Goal: Task Accomplishment & Management: Manage account settings

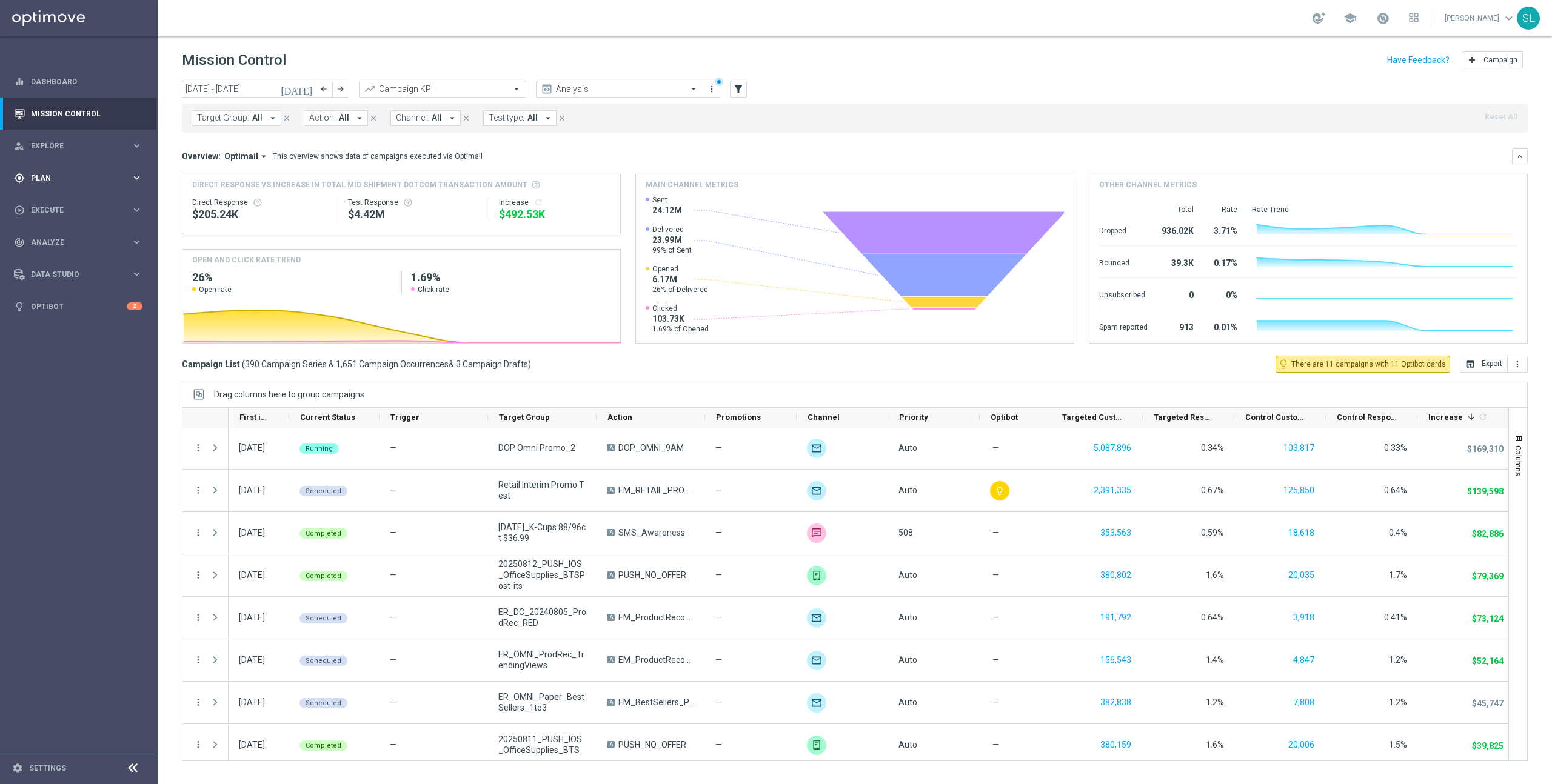
scroll to position [345, 0]
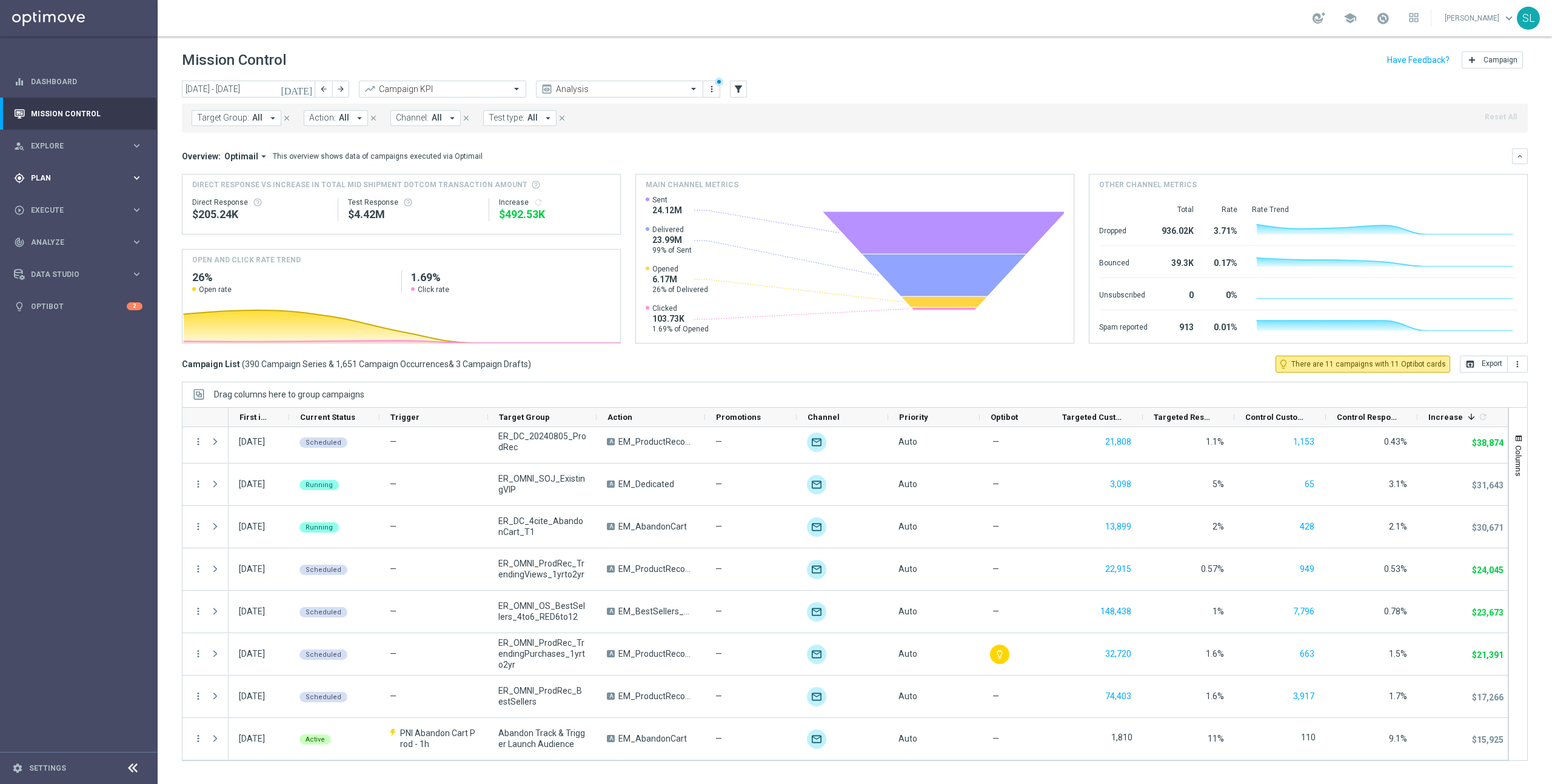
click at [71, 179] on span "Plan" at bounding box center [81, 178] width 100 height 7
click at [68, 202] on link "Target Groups" at bounding box center [78, 203] width 95 height 10
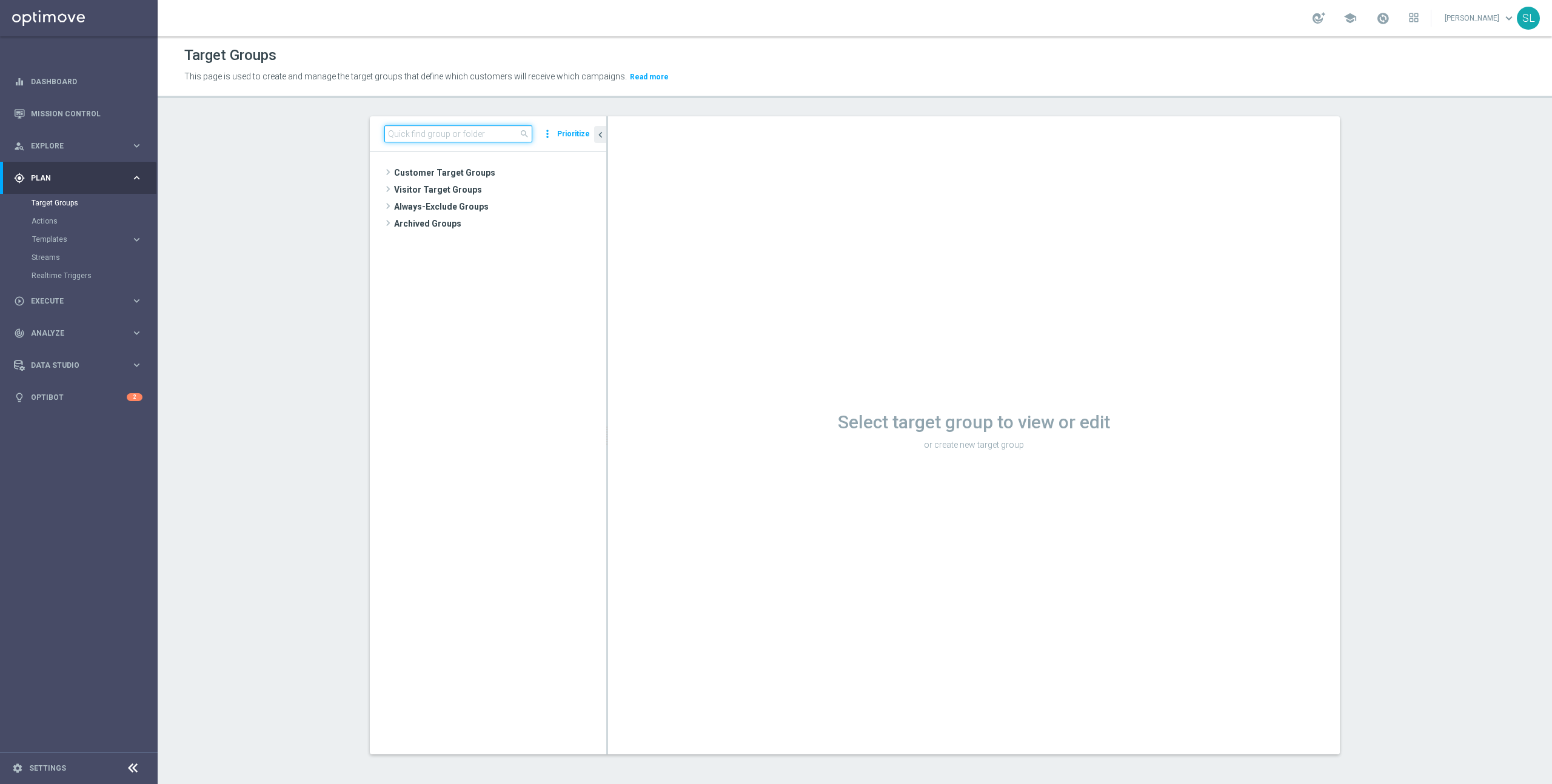
click at [434, 140] on input at bounding box center [458, 134] width 148 height 17
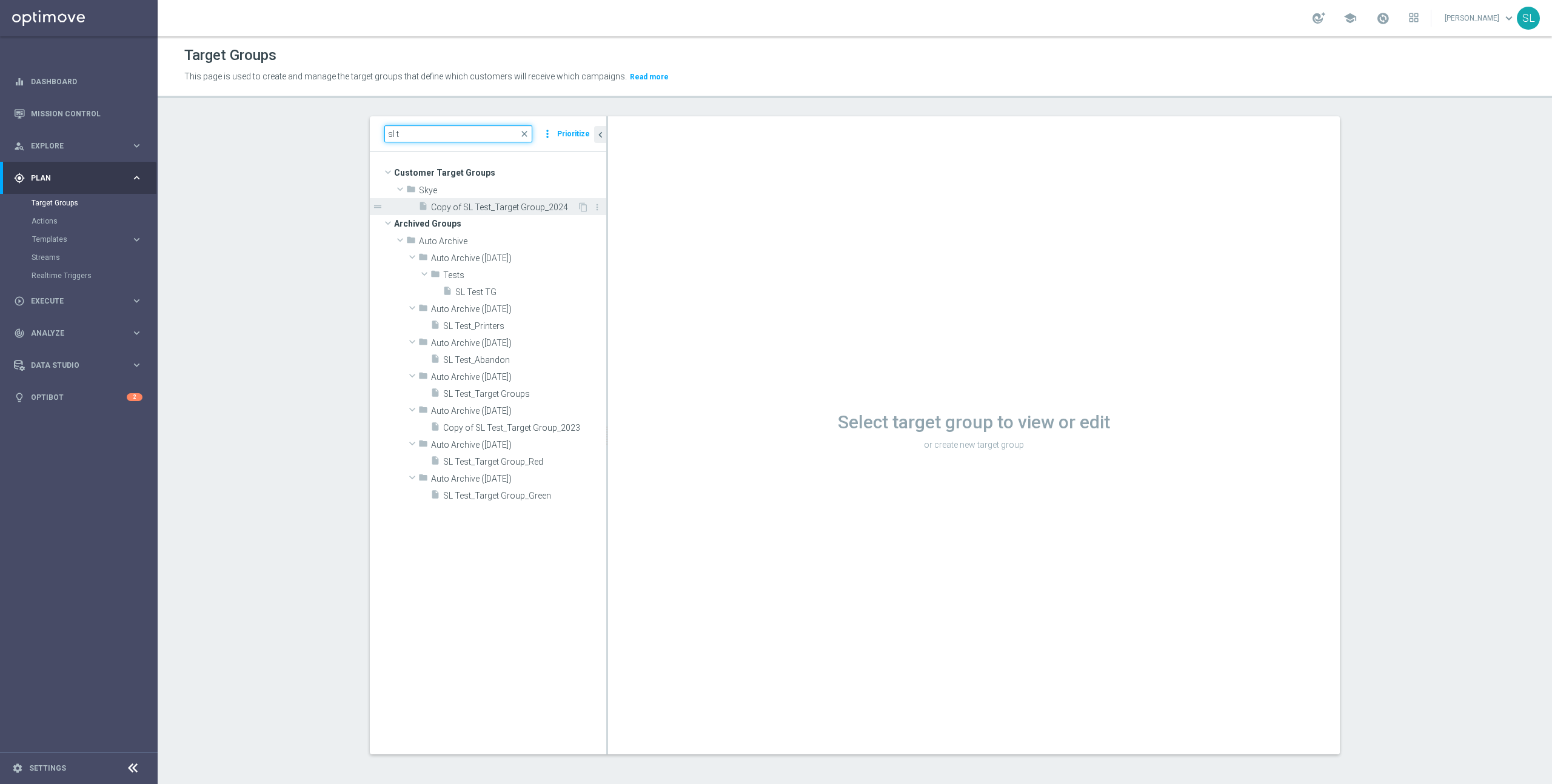
type input "sl t"
click at [479, 209] on span "Copy of SL Test_Target Group_2024" at bounding box center [503, 207] width 146 height 10
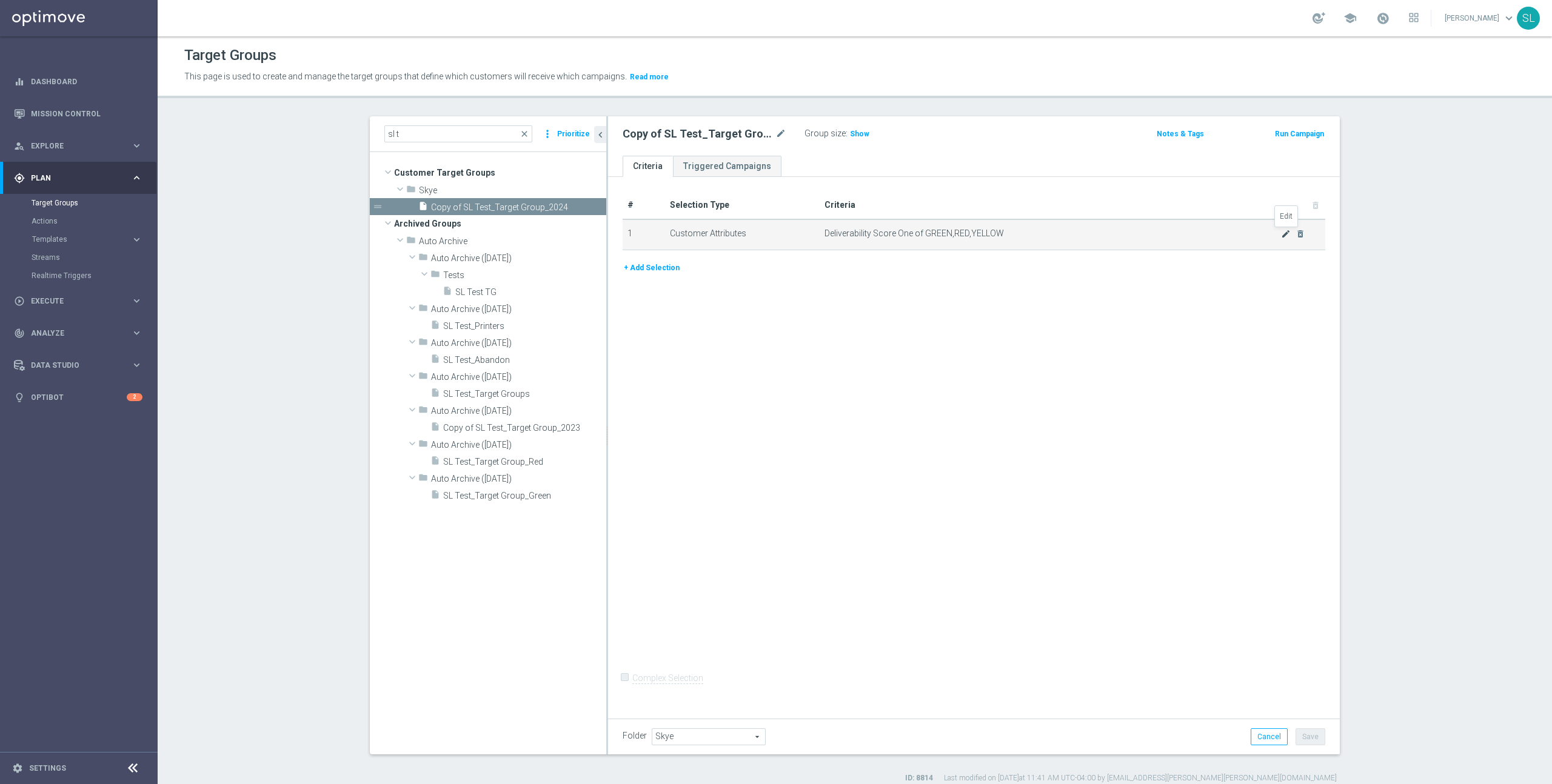
click at [1288, 232] on icon "mode_edit" at bounding box center [1286, 234] width 10 height 10
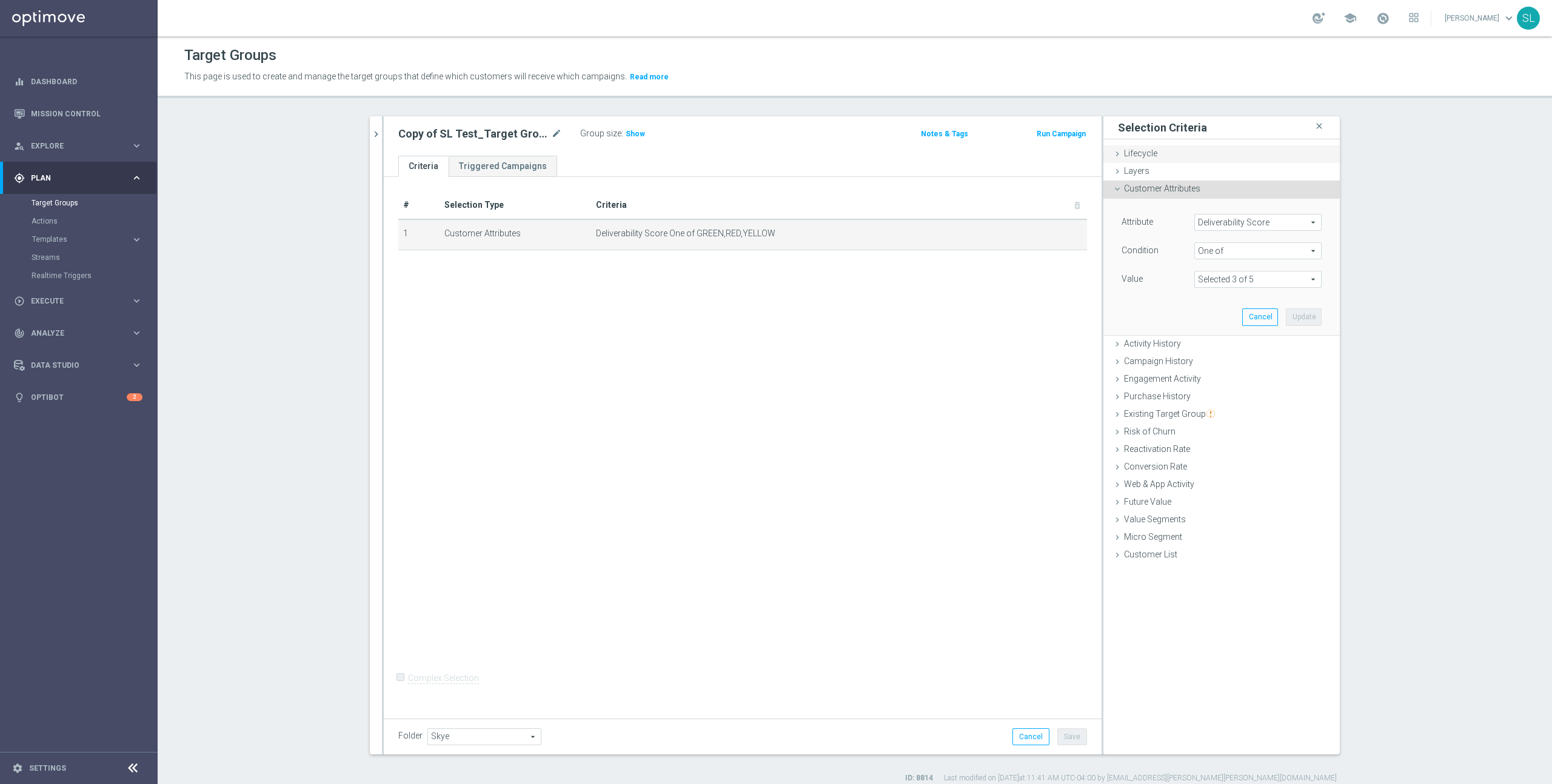
click at [1160, 155] on div "Lifecycle done" at bounding box center [1221, 154] width 236 height 18
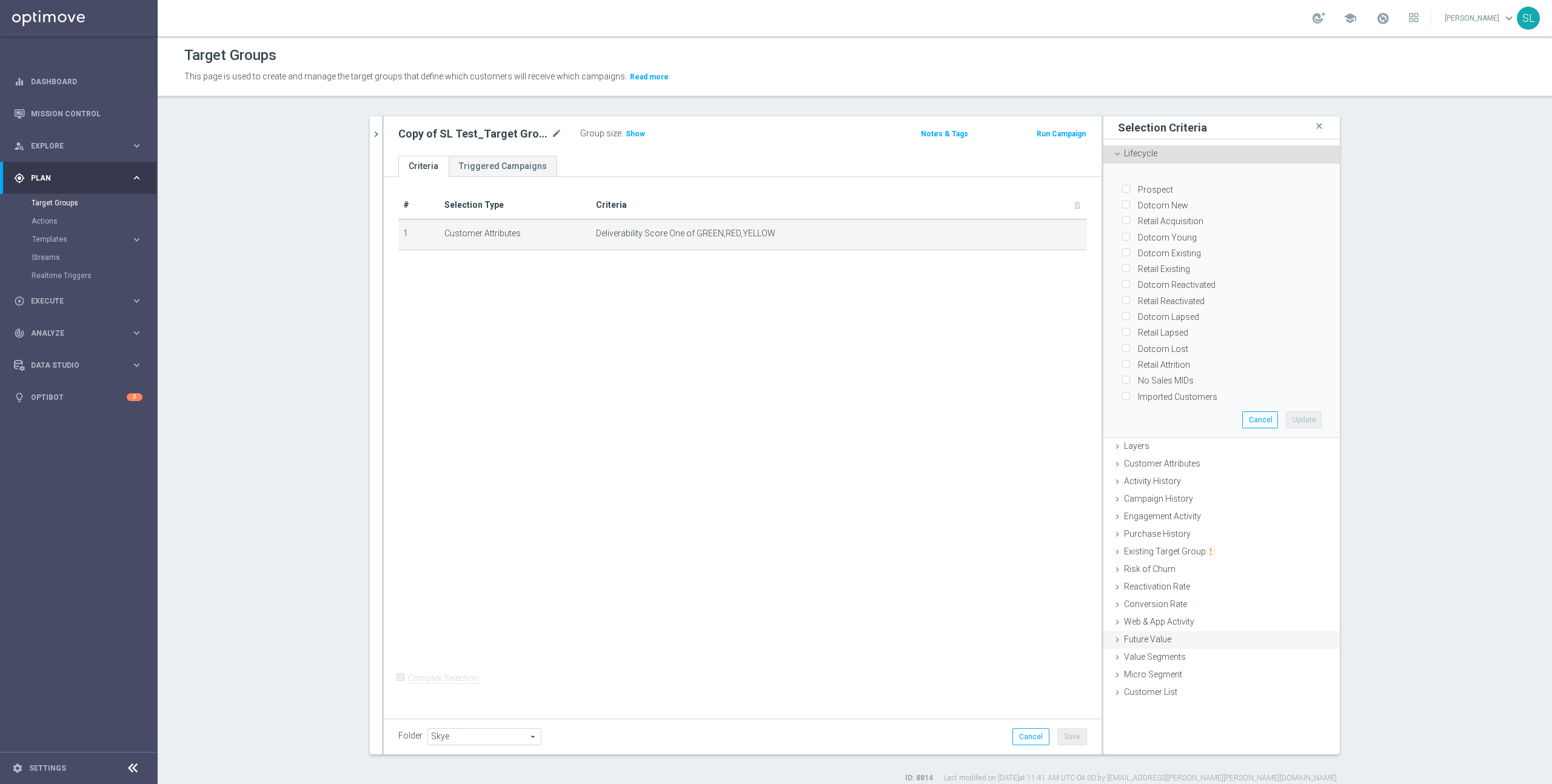
drag, startPoint x: 1160, startPoint y: 459, endPoint x: 1168, endPoint y: 416, distance: 43.7
click at [1160, 459] on span "Customer Attributes" at bounding box center [1162, 464] width 76 height 10
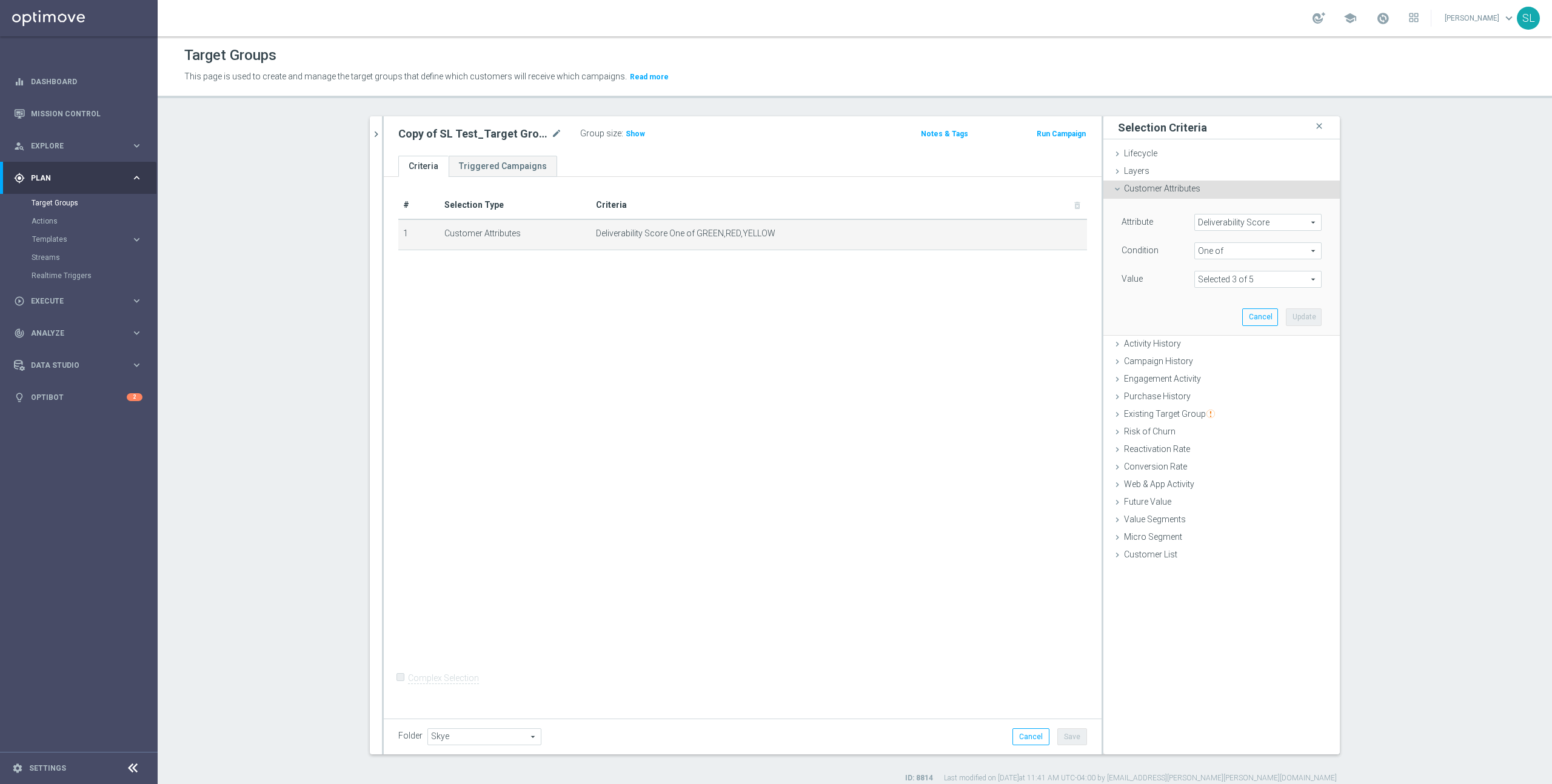
click at [1235, 226] on span "Deliverability Score" at bounding box center [1257, 222] width 126 height 16
click at [1235, 226] on input "search" at bounding box center [1258, 222] width 128 height 17
type input "lifecycle"
click at [1265, 239] on span "Dotcom Lifecycle Email" at bounding box center [1257, 241] width 115 height 10
type input "Dotcom Lifecycle Email"
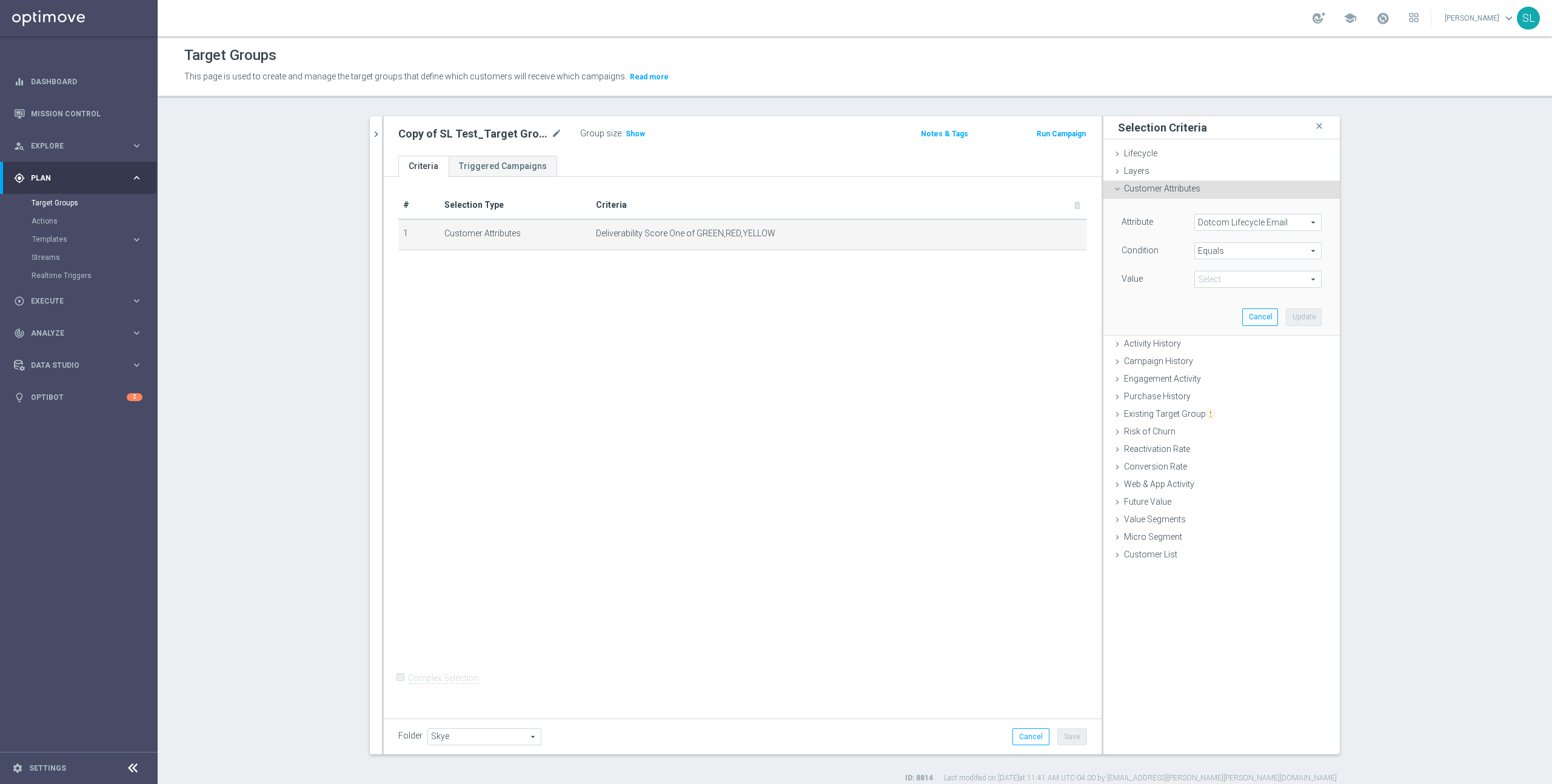
click at [1242, 251] on span "Equals" at bounding box center [1257, 251] width 126 height 16
click at [1241, 404] on label "One of" at bounding box center [1258, 410] width 128 height 16
type input "One of"
click at [1244, 278] on span at bounding box center [1257, 279] width 126 height 16
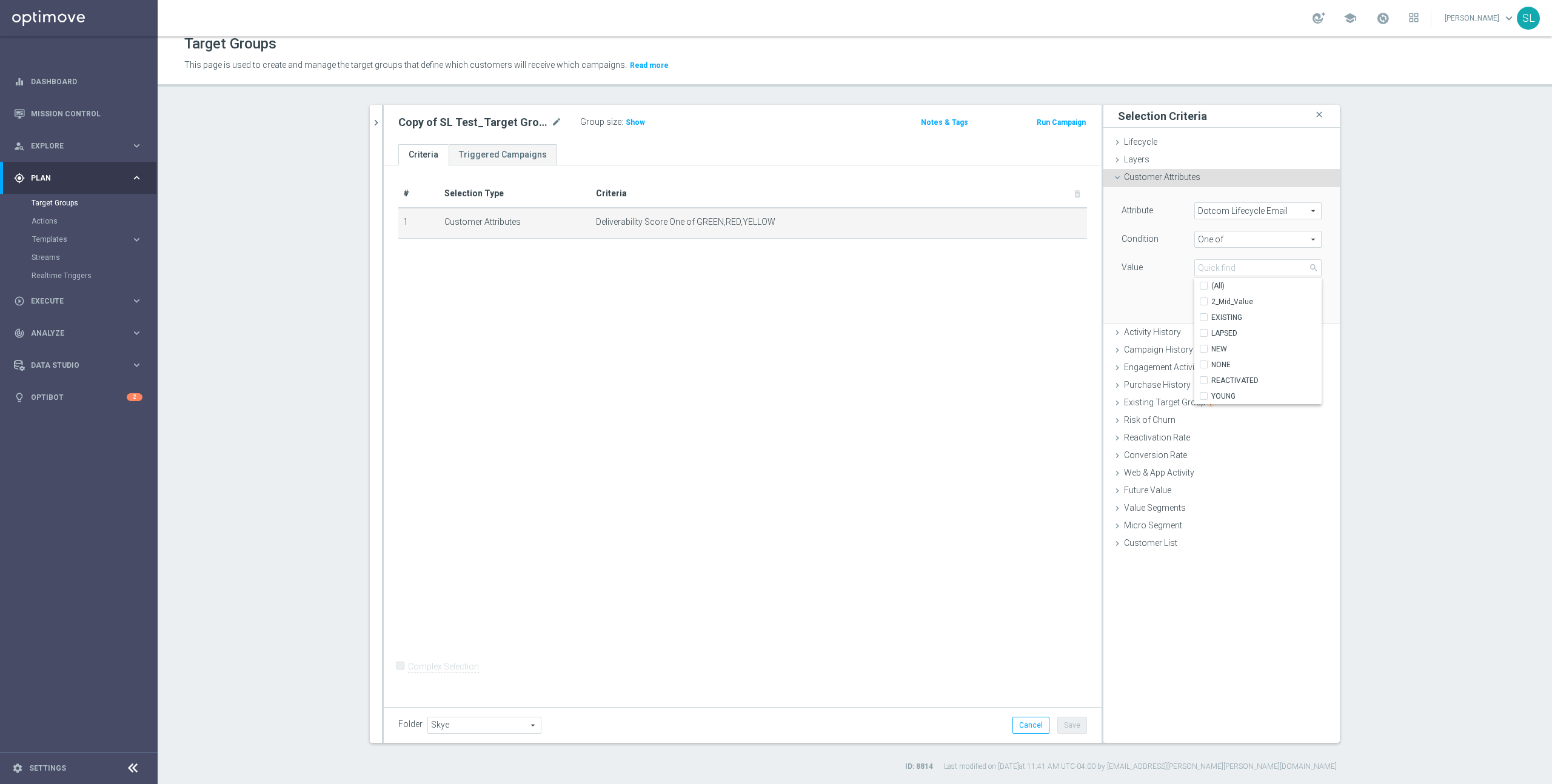
click at [1245, 207] on span "Dotcom Lifecycle Email" at bounding box center [1257, 210] width 126 height 16
click at [1243, 212] on input "search" at bounding box center [1258, 210] width 128 height 17
type input "lifecycle"
click at [1260, 246] on span "Lifecycle Stage" at bounding box center [1257, 244] width 115 height 10
type input "Lifecycle Stage"
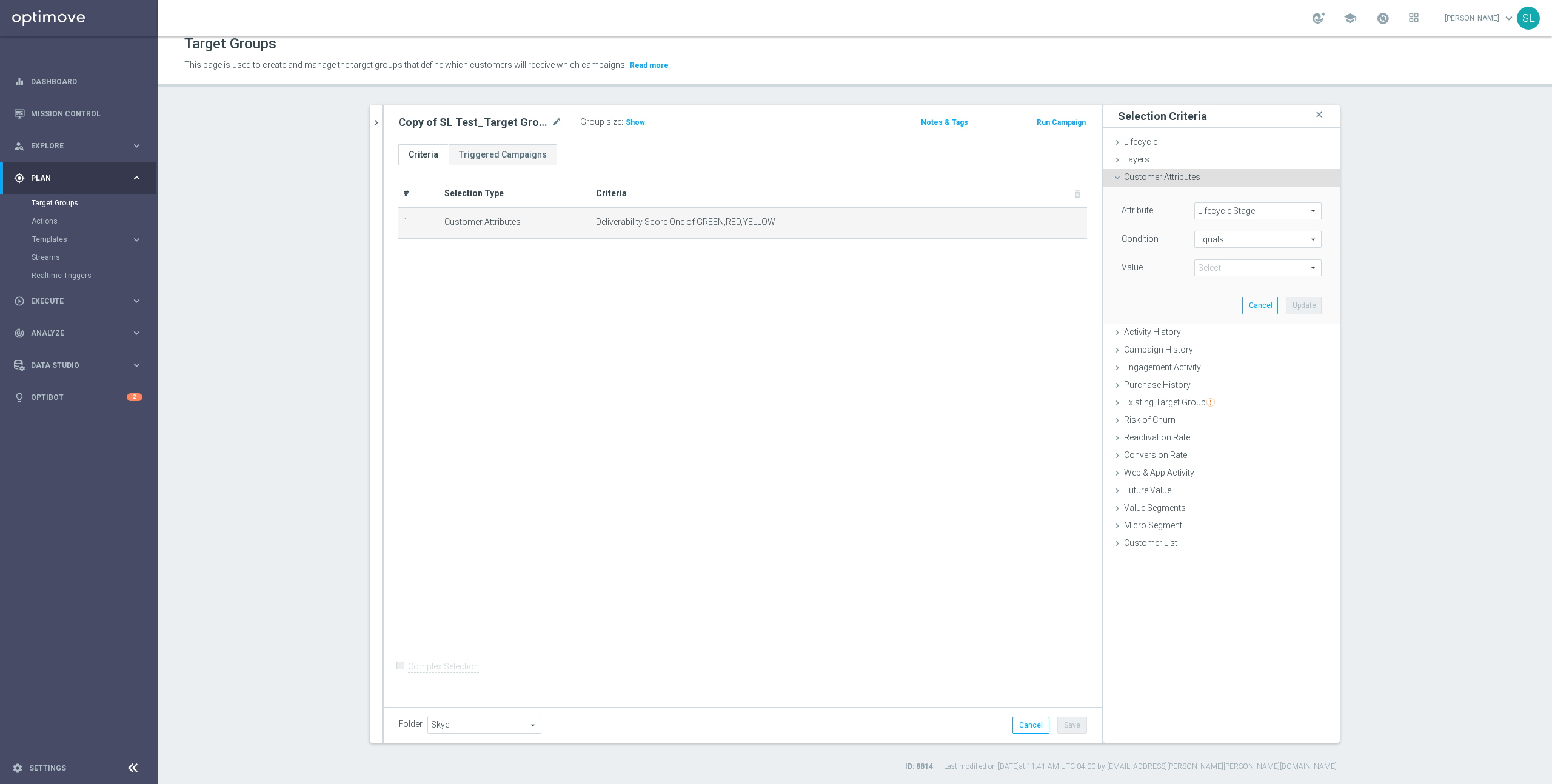
click at [1241, 234] on span "Equals" at bounding box center [1257, 239] width 126 height 16
drag, startPoint x: 1229, startPoint y: 400, endPoint x: 1225, endPoint y: 370, distance: 30.3
click at [1229, 399] on span "One of" at bounding box center [1257, 399] width 115 height 10
type input "One of"
click at [1220, 261] on span at bounding box center [1257, 267] width 126 height 16
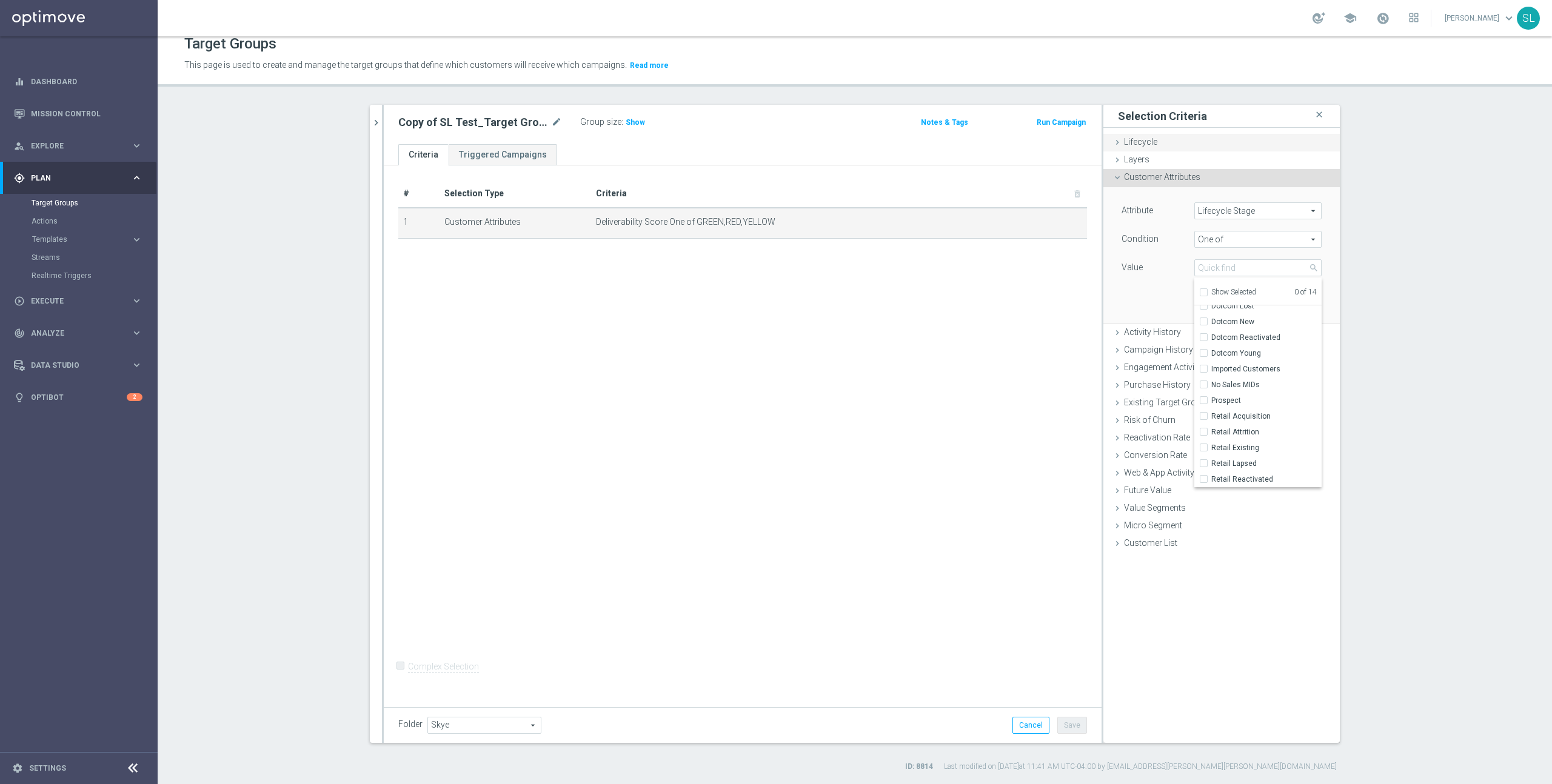
scroll to position [11, 0]
click at [1391, 224] on section "sl t close more_vert Prioritize Customer Target Groups library_add create_new_f…" at bounding box center [855, 439] width 1394 height 667
click at [1244, 211] on span "Lifecycle Stage" at bounding box center [1257, 211] width 126 height 16
click at [1244, 211] on input "search" at bounding box center [1258, 211] width 128 height 17
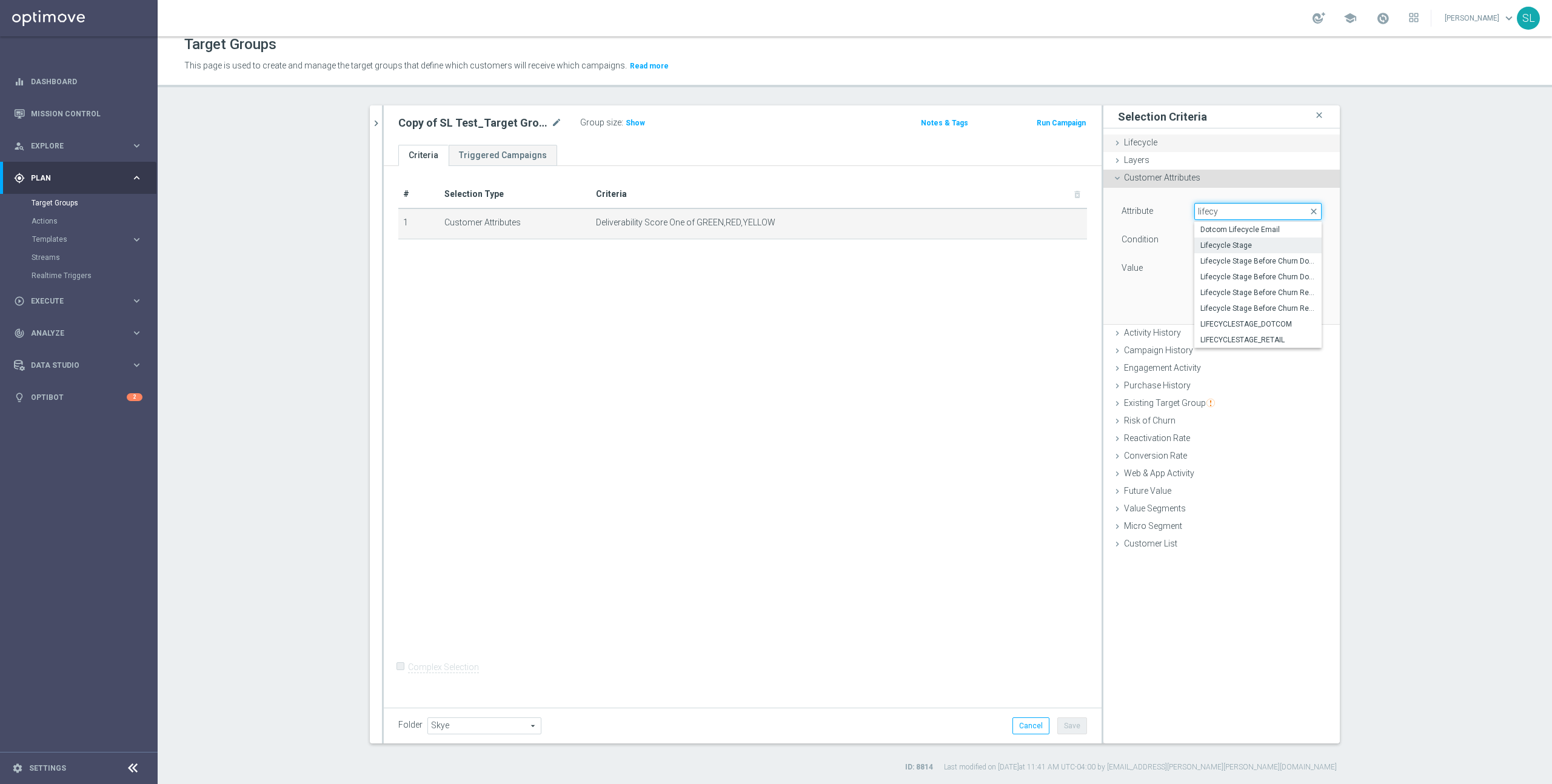
type input "lifecy"
click at [1153, 144] on span "Lifecycle" at bounding box center [1141, 142] width 33 height 10
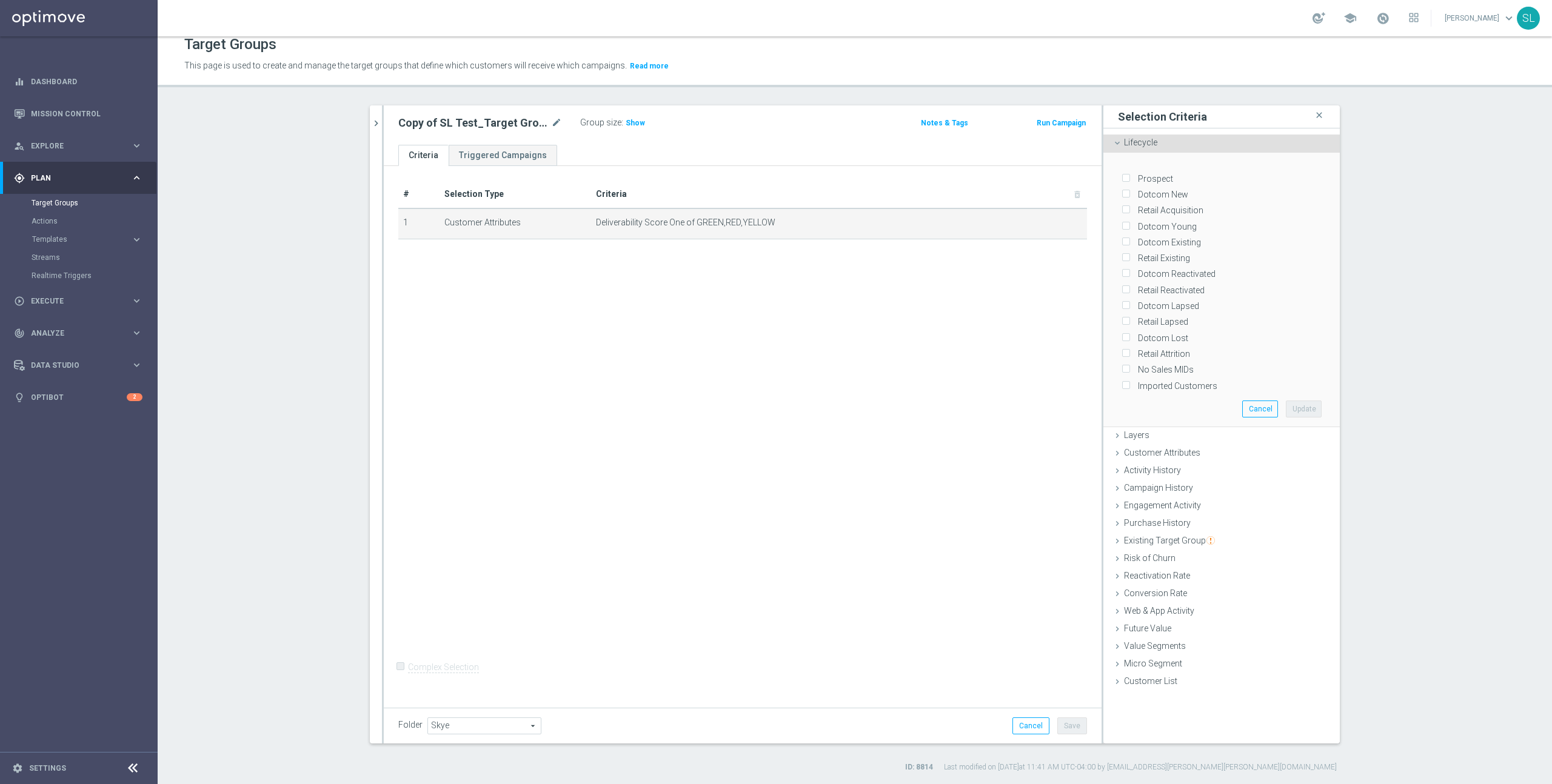
click at [1181, 139] on div "Lifecycle done" at bounding box center [1221, 144] width 236 height 18
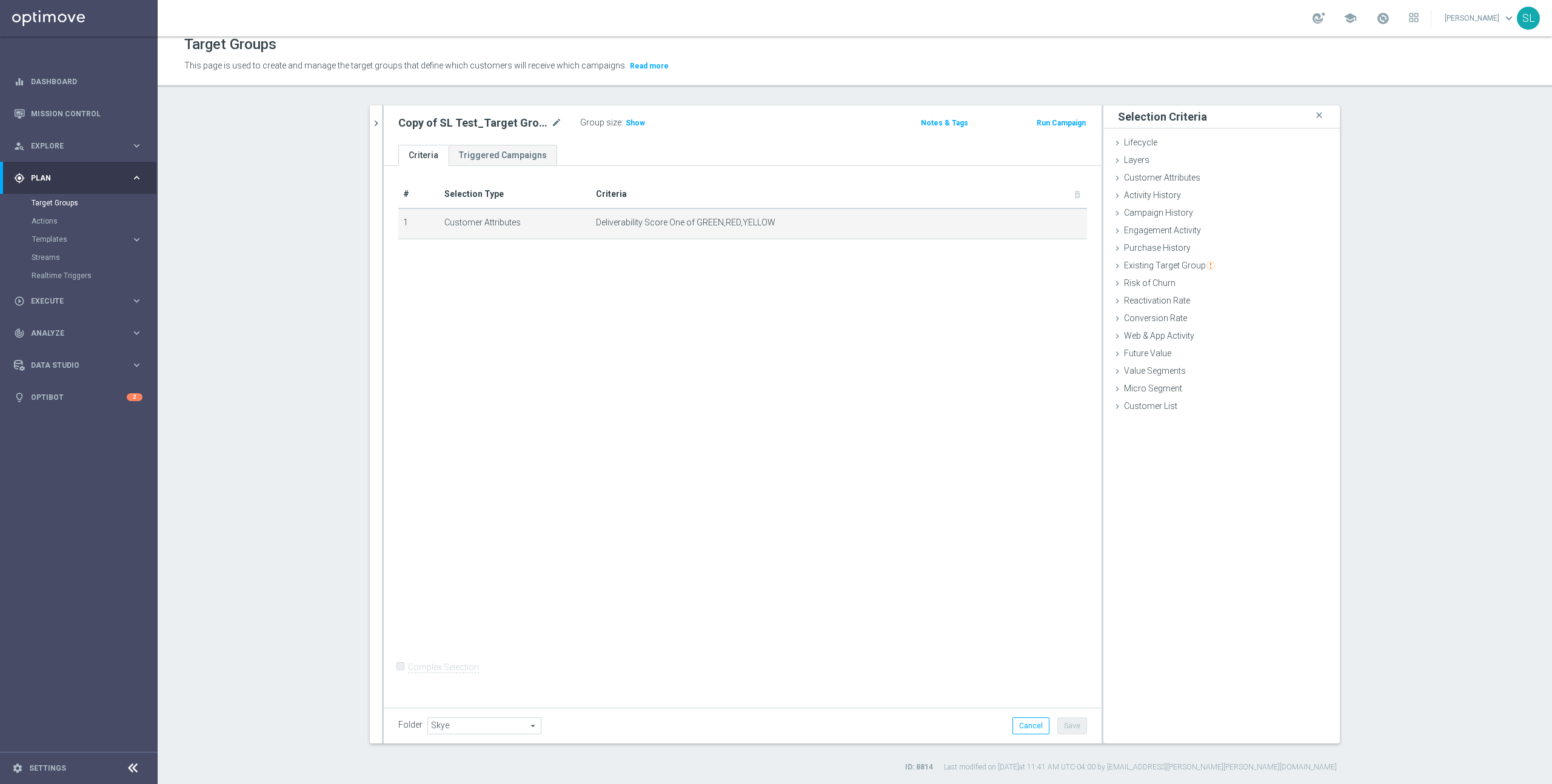
click at [1372, 243] on section "sl t close more_vert Prioritize Customer Target Groups library_add create_new_f…" at bounding box center [855, 439] width 1394 height 667
click at [1196, 179] on span "Customer Attributes" at bounding box center [1162, 177] width 76 height 10
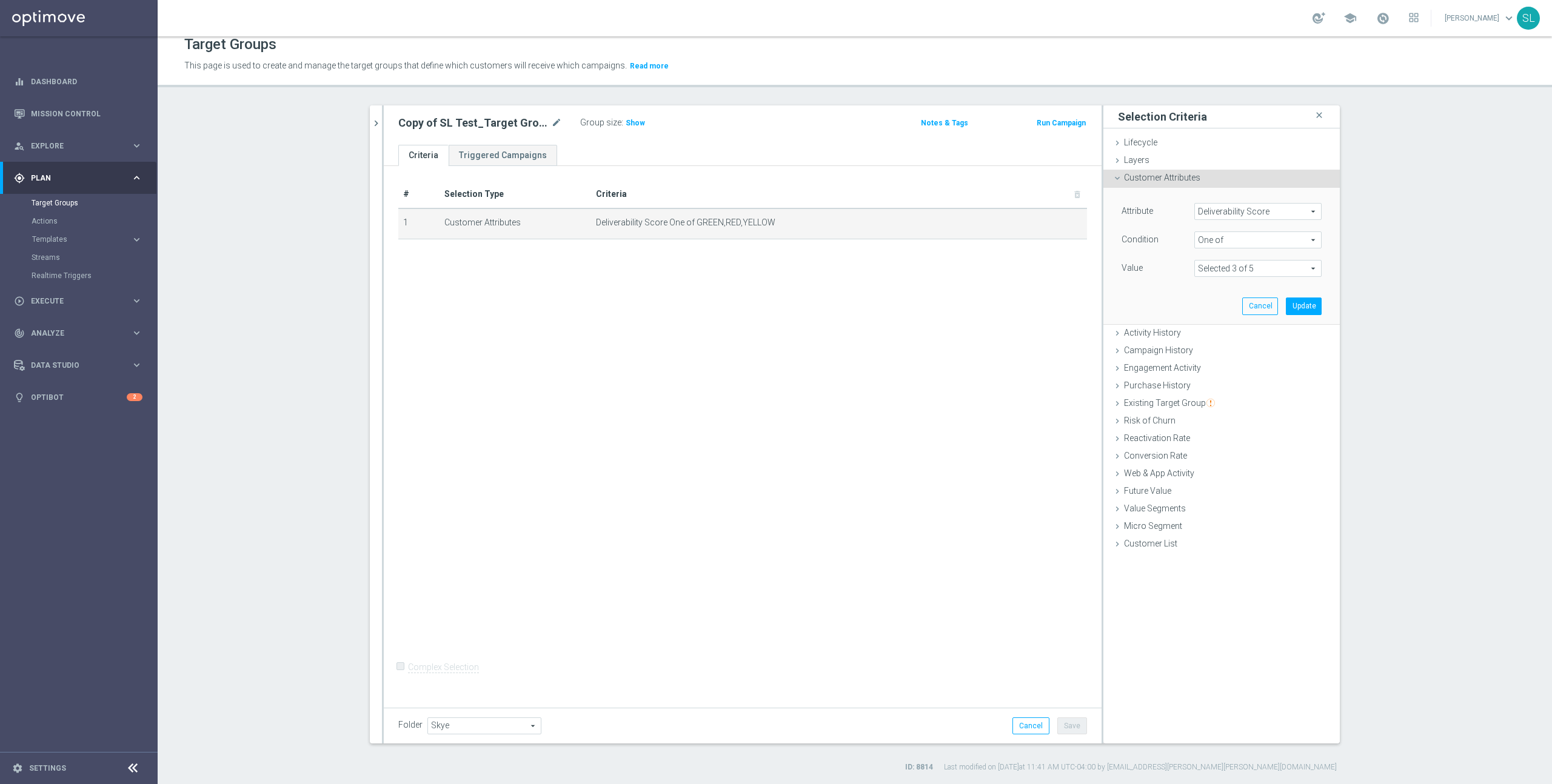
click at [1236, 217] on span "Deliverability Score" at bounding box center [1257, 211] width 126 height 16
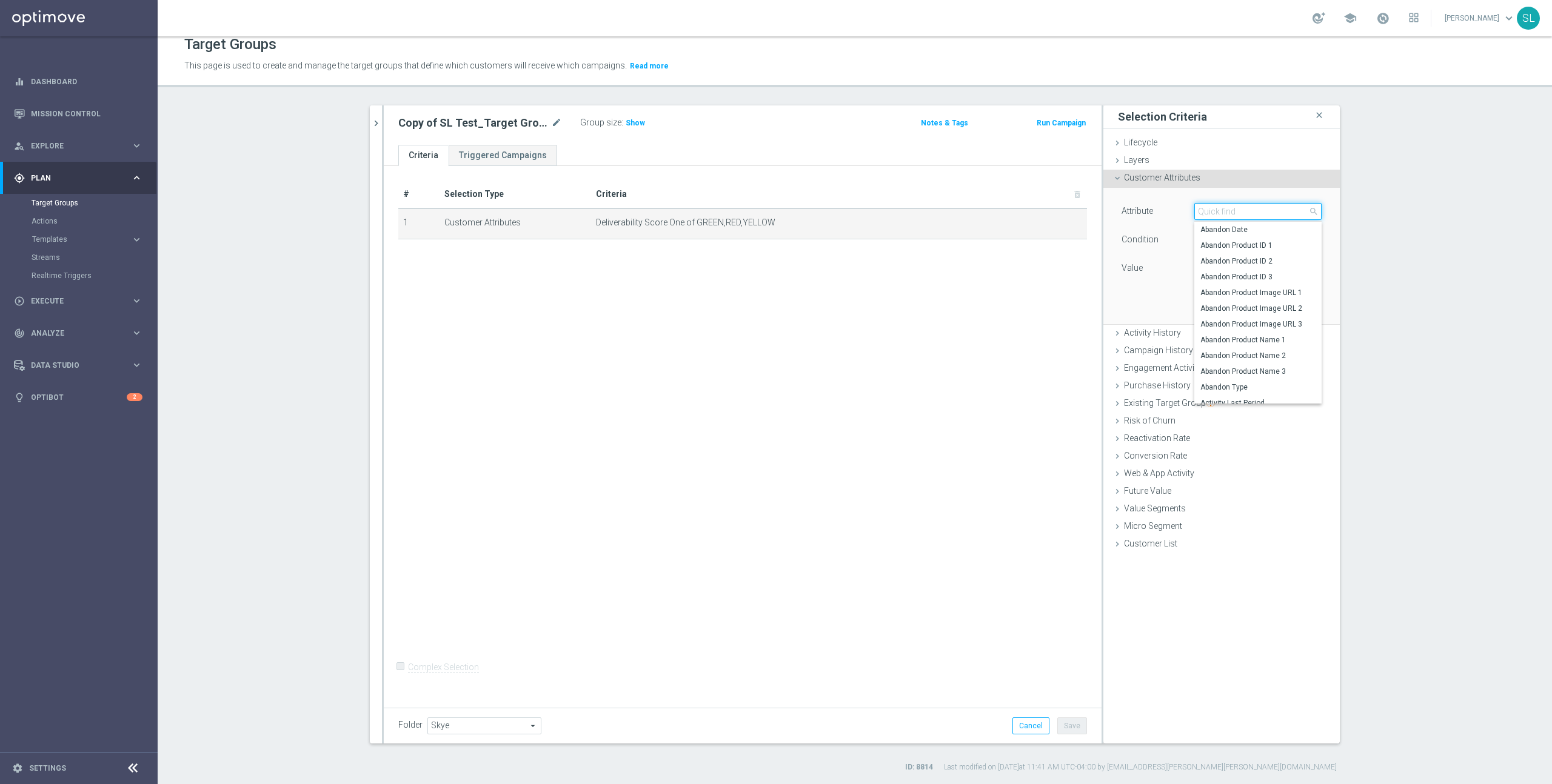
click at [1231, 213] on input "search" at bounding box center [1258, 211] width 128 height 17
type input "sub"
click at [1260, 241] on span "Dotcom Sub Segment Email" at bounding box center [1257, 245] width 115 height 10
type input "Dotcom Sub Segment Email"
type input "Equals"
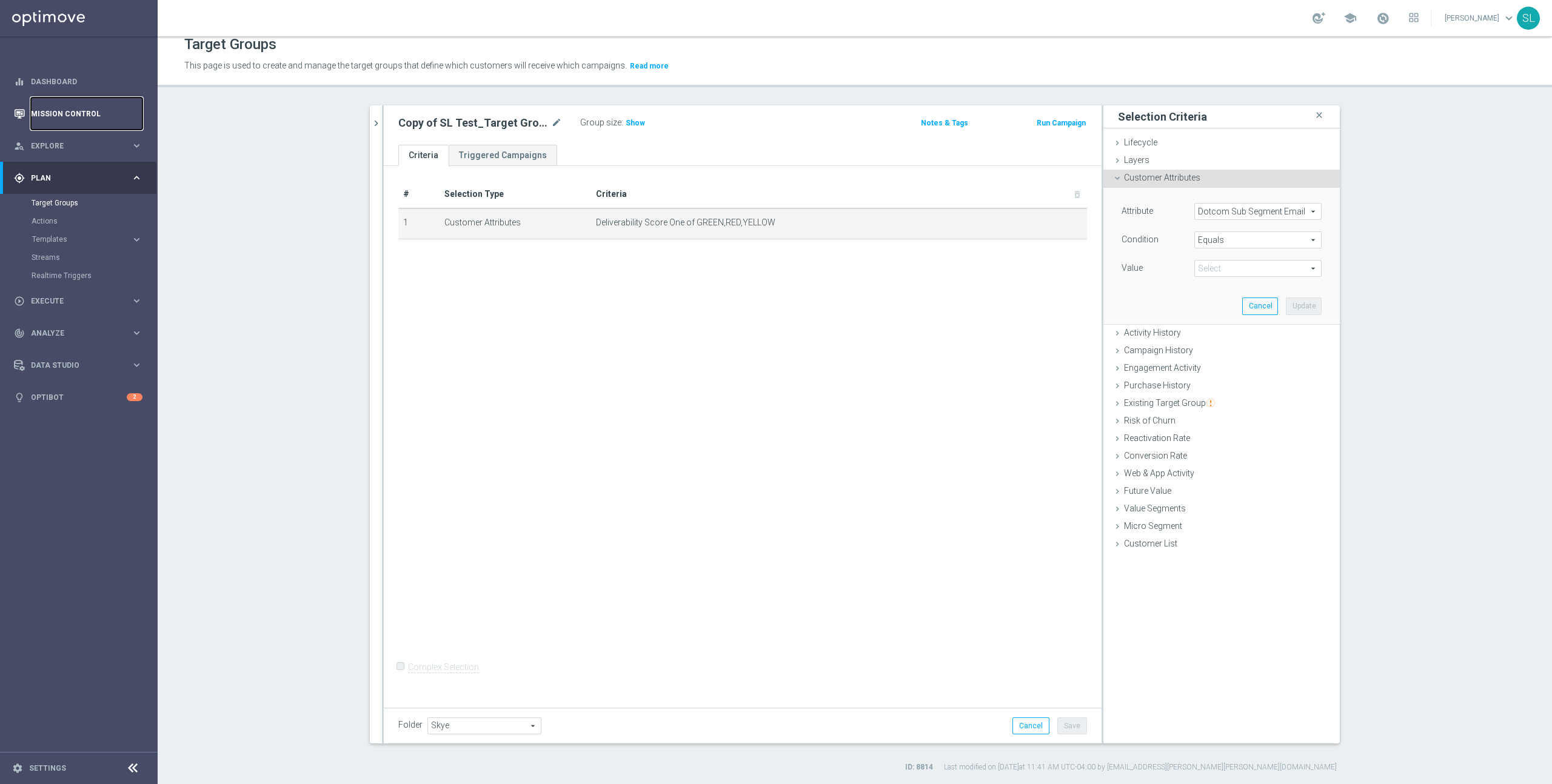
click at [52, 111] on link "Mission Control" at bounding box center [86, 113] width 111 height 32
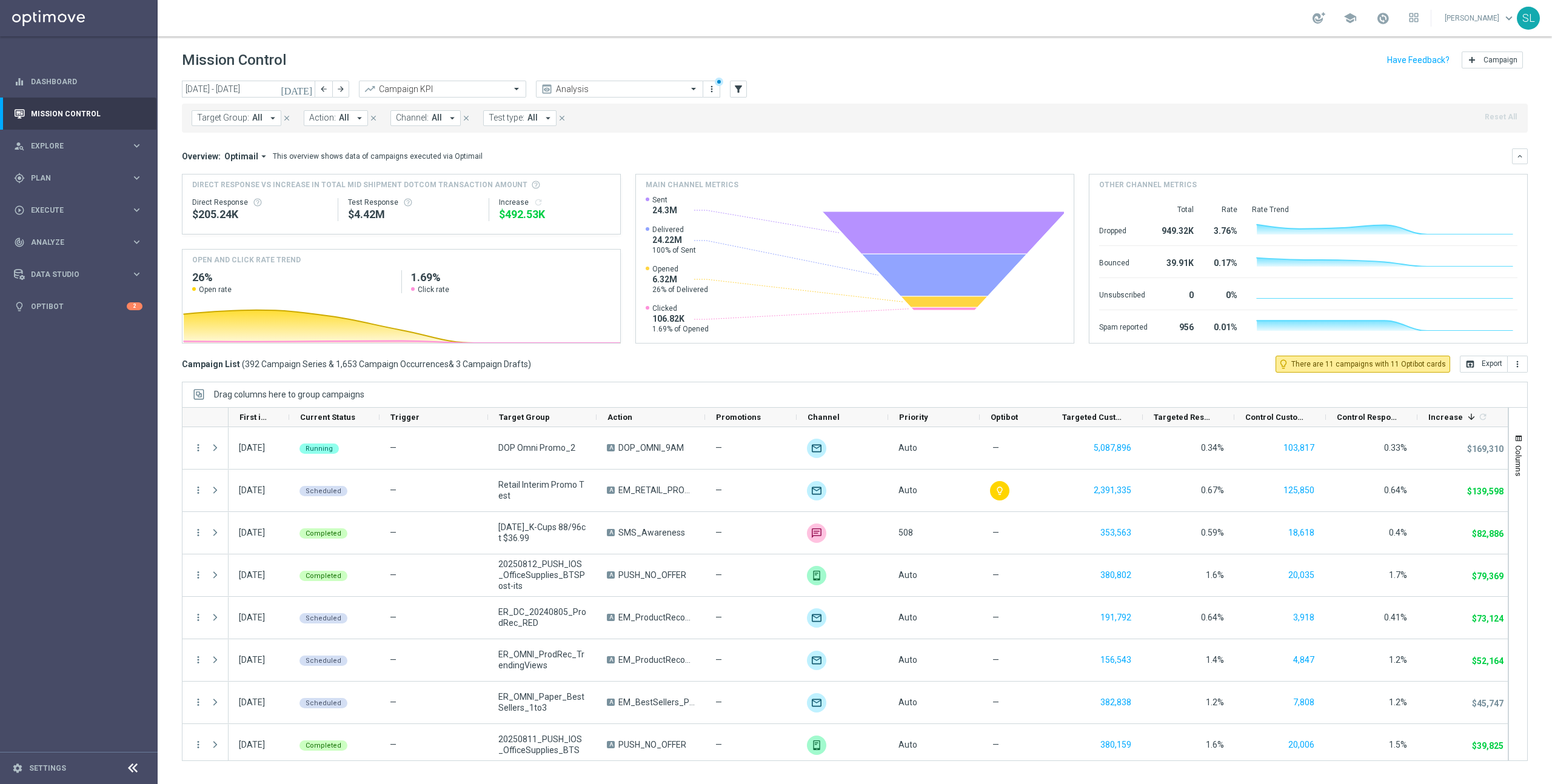
click at [231, 118] on span "Target Group:" at bounding box center [223, 118] width 52 height 10
drag, startPoint x: 285, startPoint y: 194, endPoint x: 331, endPoint y: 185, distance: 46.9
click at [285, 194] on div "ER_DC_20240917_Active_HVC_DueToBuy" at bounding box center [298, 199] width 200 height 19
type input "ER_DC_20240917_Active_HVC_DueToBuy"
click at [696, 166] on div "Overview: Optimail arrow_drop_down This overview shows data of campaigns execut…" at bounding box center [855, 246] width 1346 height 196
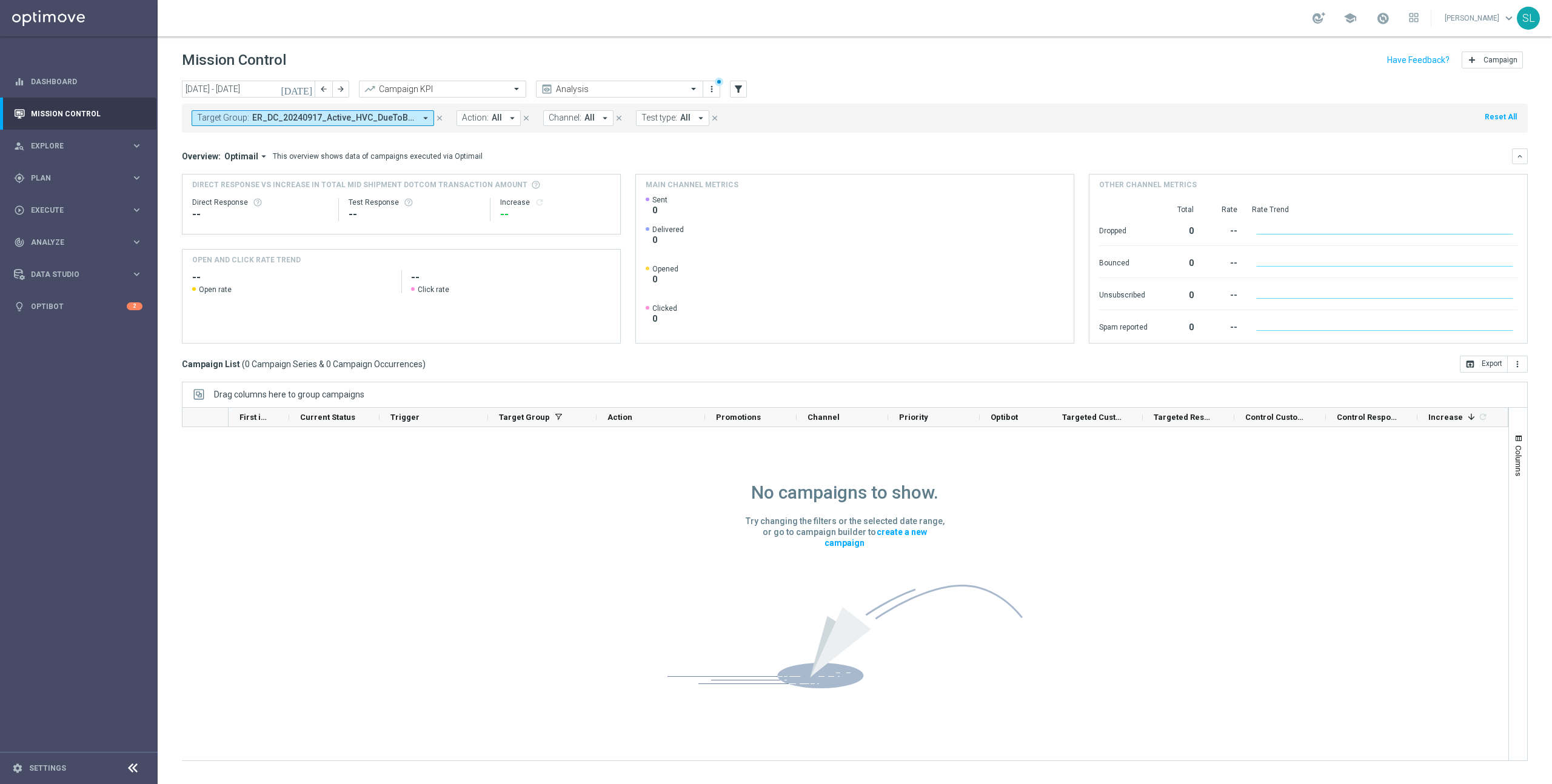
click at [353, 118] on span "ER_DC_20240917_Active_HVC_DueToBuy" at bounding box center [334, 118] width 163 height 10
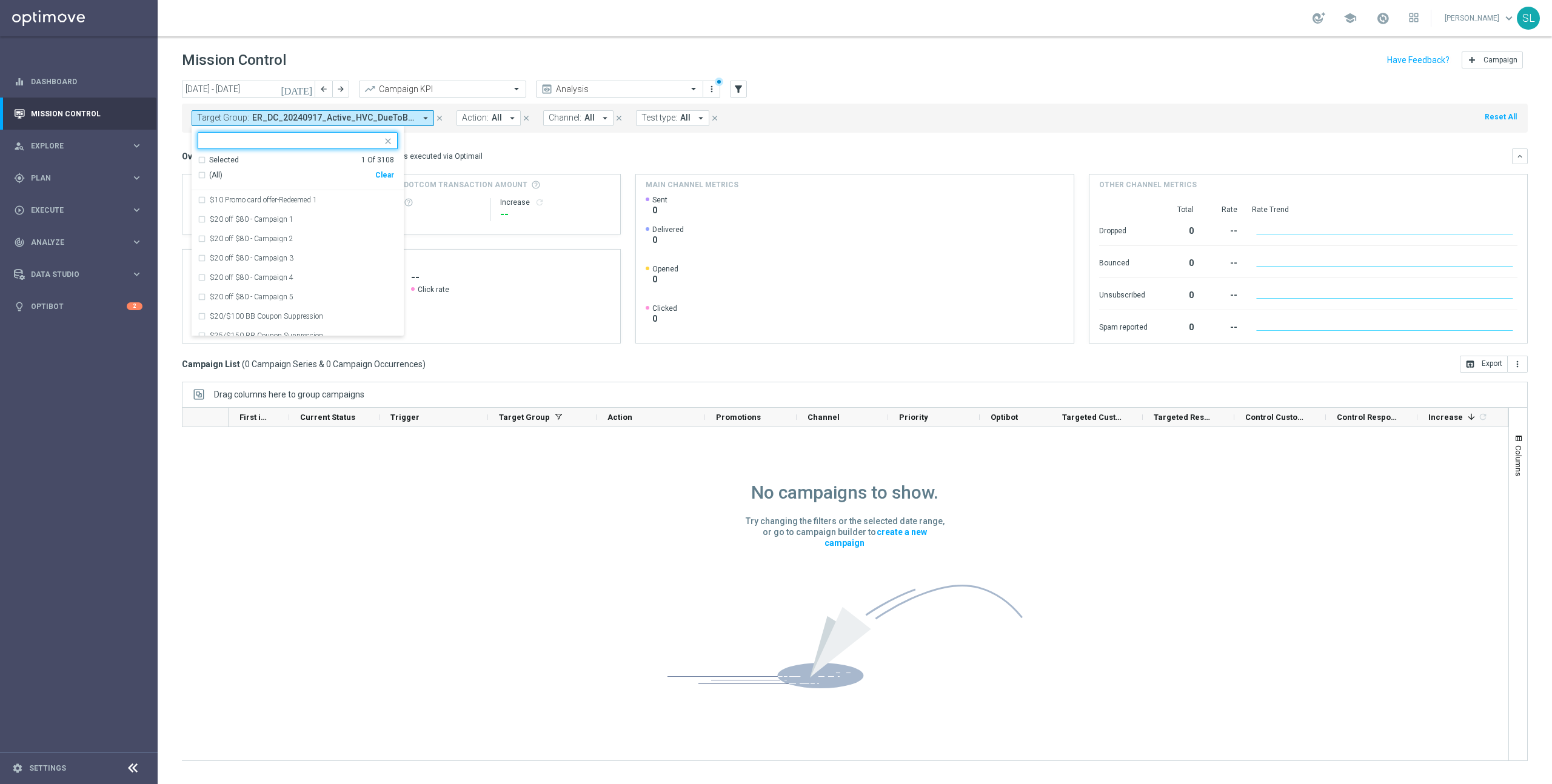
drag, startPoint x: 391, startPoint y: 176, endPoint x: 370, endPoint y: 177, distance: 21.0
click at [0, 0] on div "Clear" at bounding box center [0, 0] width 0 height 0
click at [987, 523] on div "No campaigns to show. Try changing the filters or the selected date range, or g…" at bounding box center [845, 573] width 355 height 293
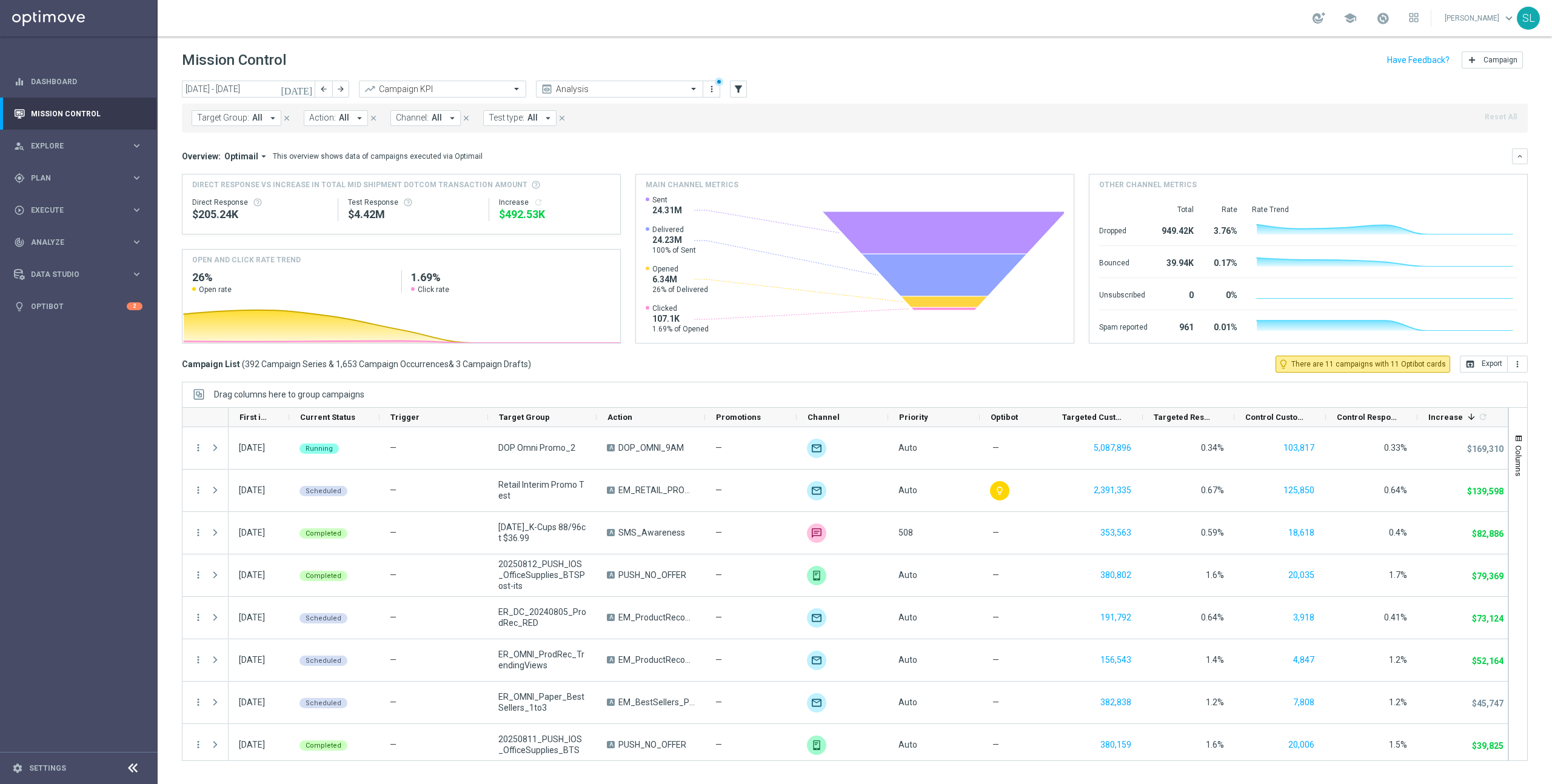
click at [995, 356] on div "Campaign List ( 392 Campaign Series & 1,653 Campaign Occurrences & 3 Campaign D…" at bounding box center [855, 364] width 1346 height 17
click at [321, 114] on span "Action:" at bounding box center [322, 118] width 27 height 10
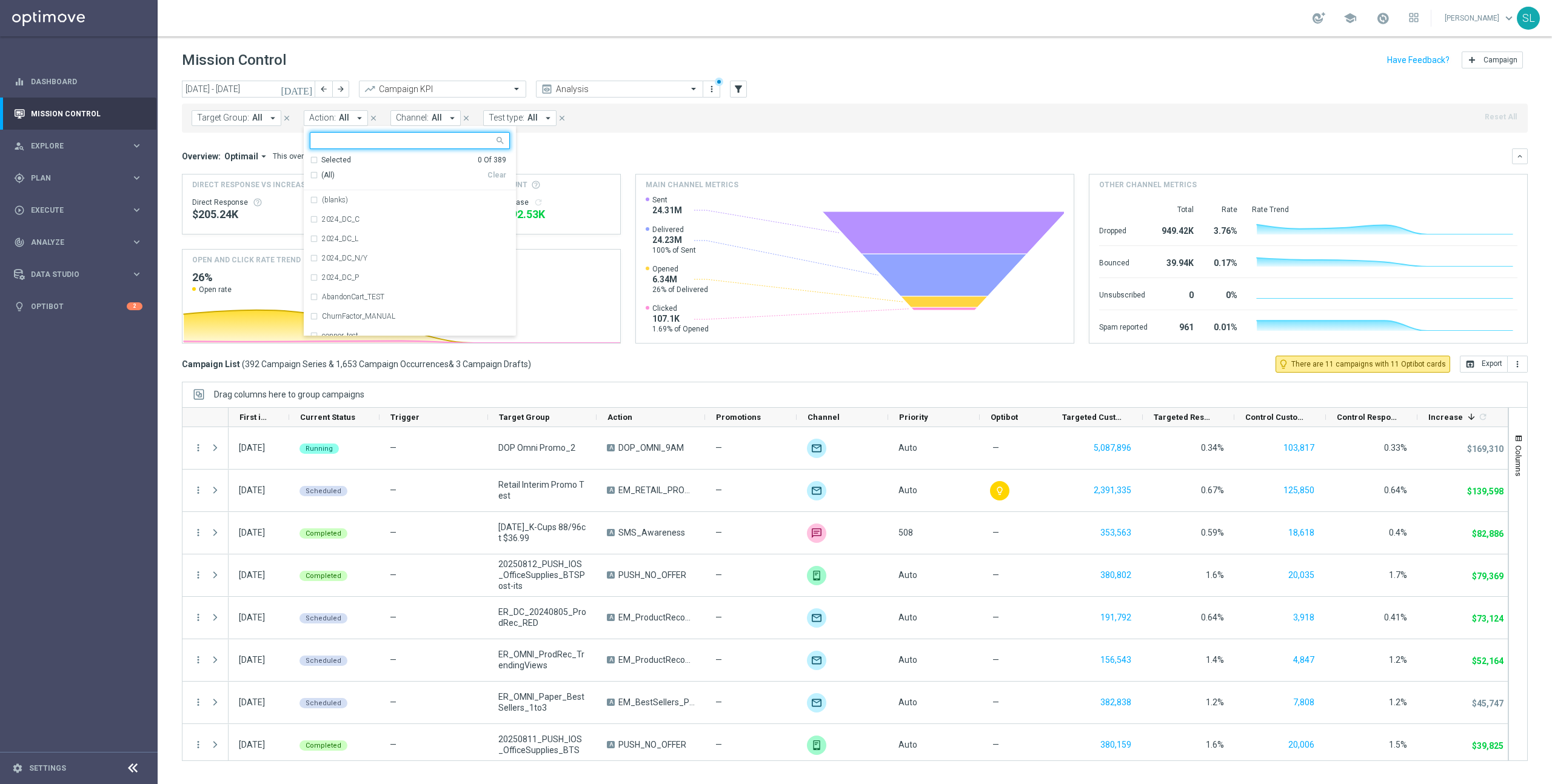
click at [249, 120] on button "Target Group: All arrow_drop_down" at bounding box center [237, 118] width 90 height 16
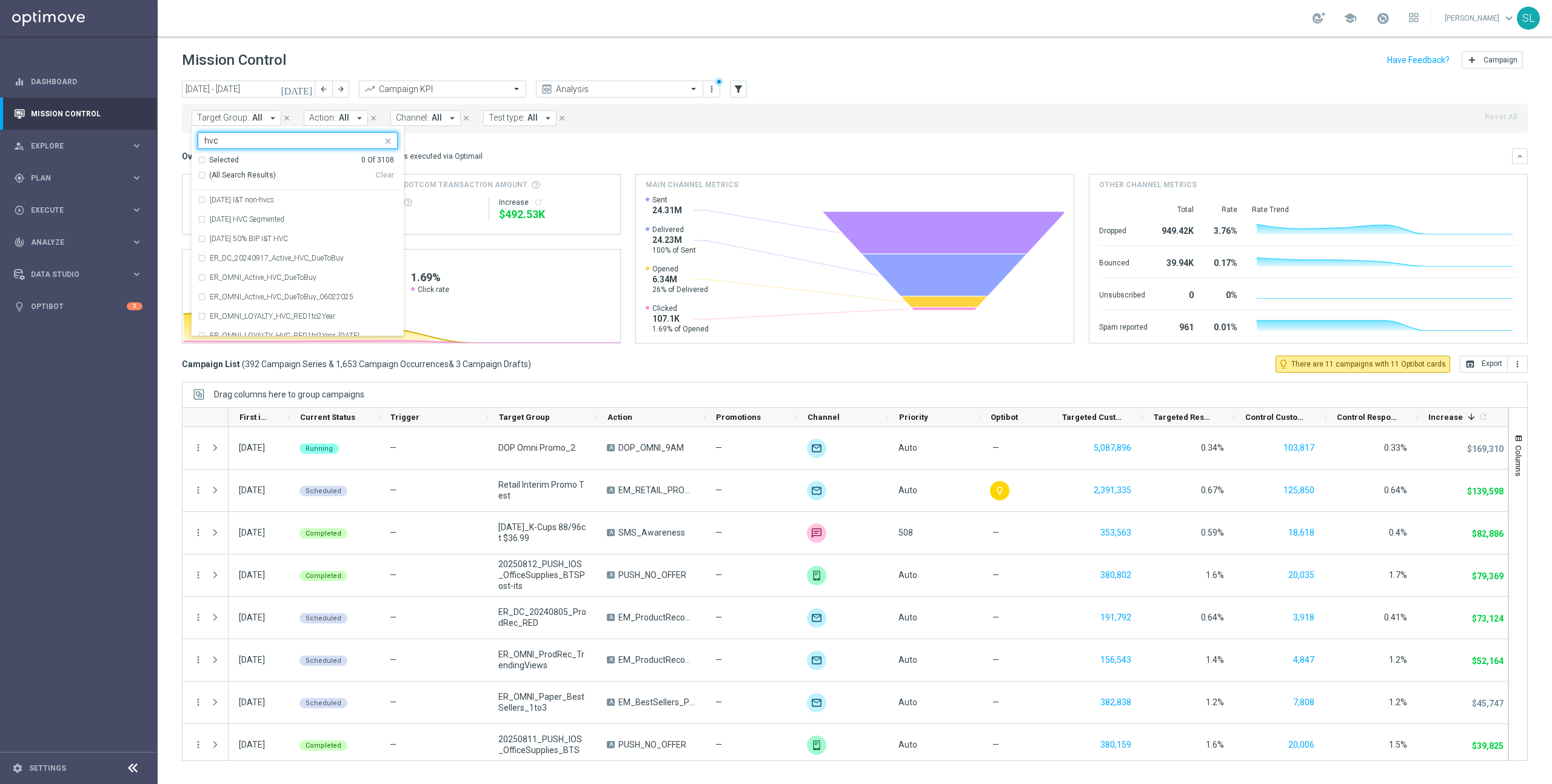
click at [249, 174] on span "(All Search Results)" at bounding box center [242, 175] width 67 height 10
type input "hvc"
click at [1215, 181] on div "Other channel metrics" at bounding box center [1308, 185] width 438 height 20
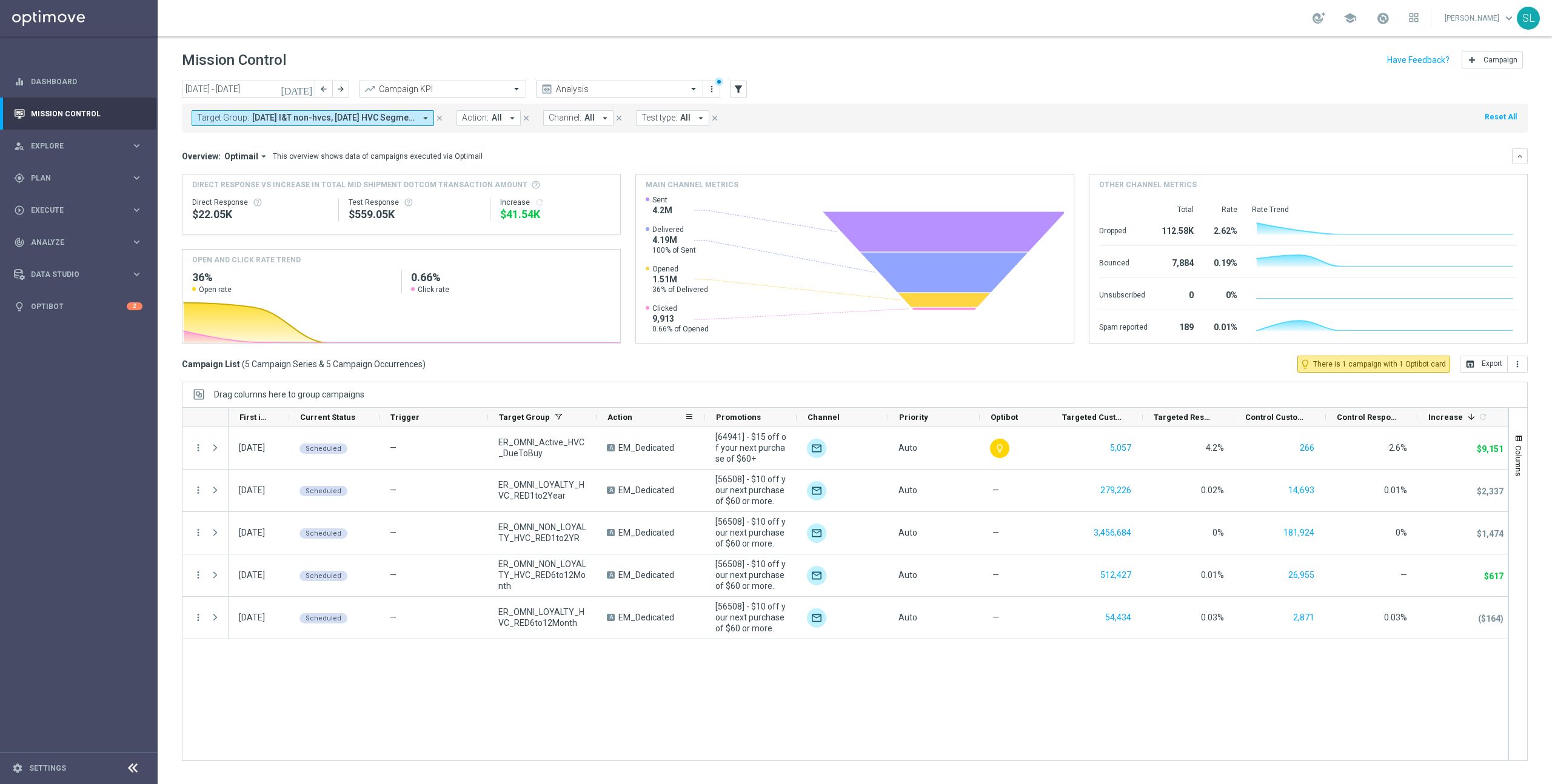
click at [597, 417] on div "Action" at bounding box center [651, 417] width 108 height 19
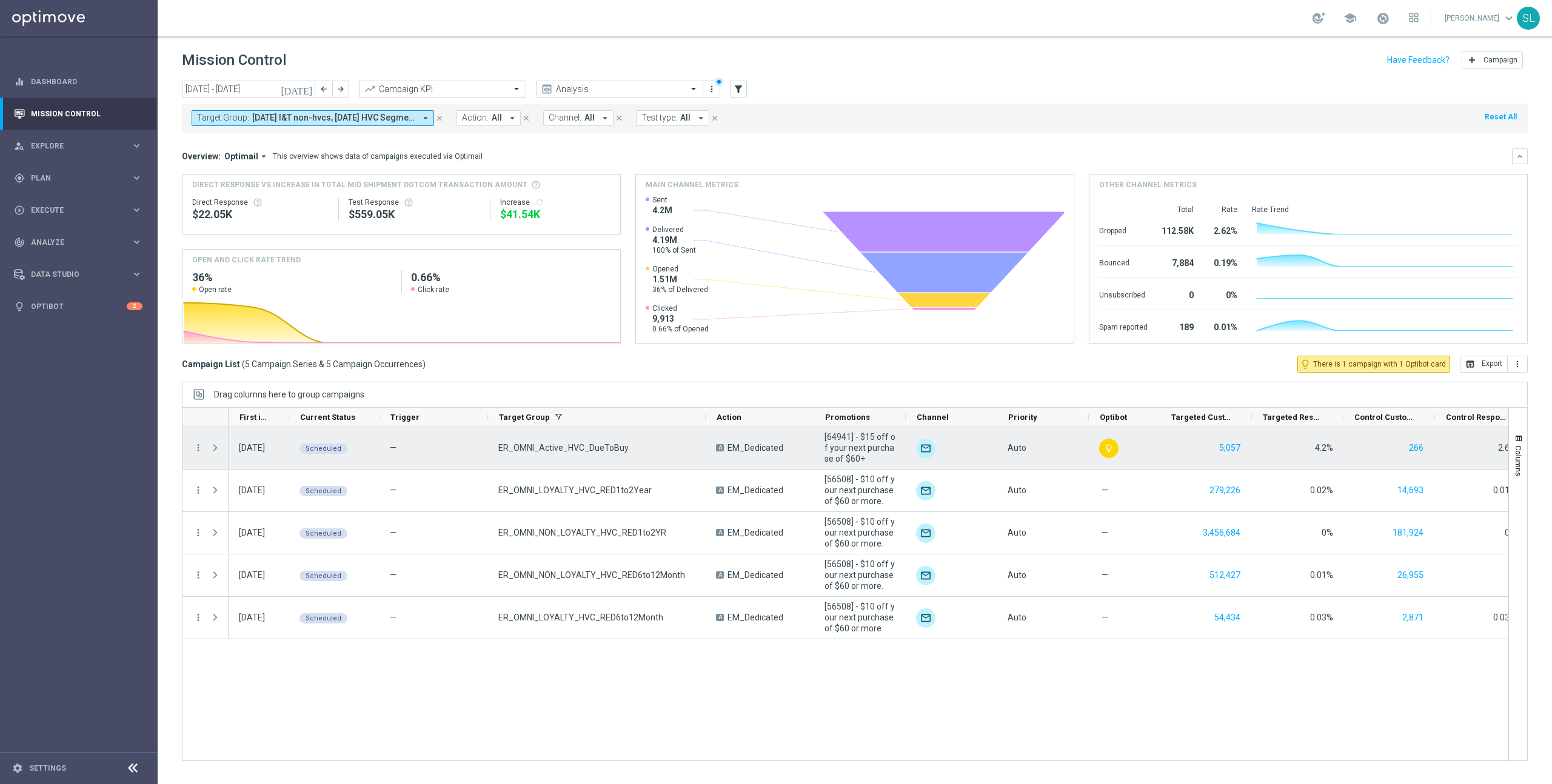
drag, startPoint x: 595, startPoint y: 418, endPoint x: 704, endPoint y: 435, distance: 110.3
click at [704, 435] on div at bounding box center [845, 585] width 1326 height 354
click at [199, 446] on icon "more_vert" at bounding box center [198, 448] width 11 height 11
click at [254, 452] on span "Campaign Details" at bounding box center [253, 455] width 62 height 8
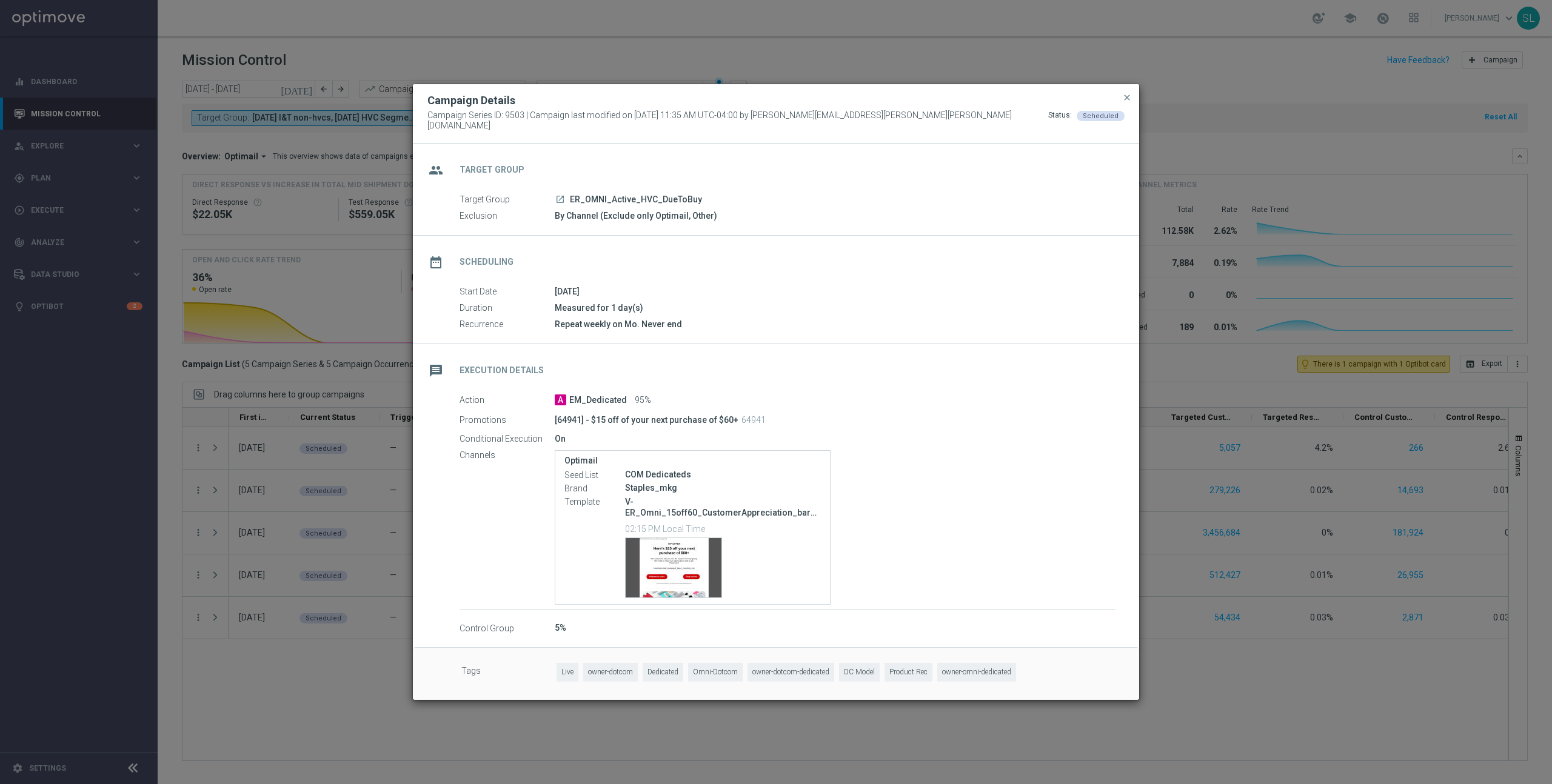
click at [558, 195] on icon "launch" at bounding box center [560, 199] width 10 height 10
click at [1121, 100] on button "close" at bounding box center [1127, 97] width 12 height 15
click at [1130, 100] on span "close" at bounding box center [1127, 97] width 10 height 10
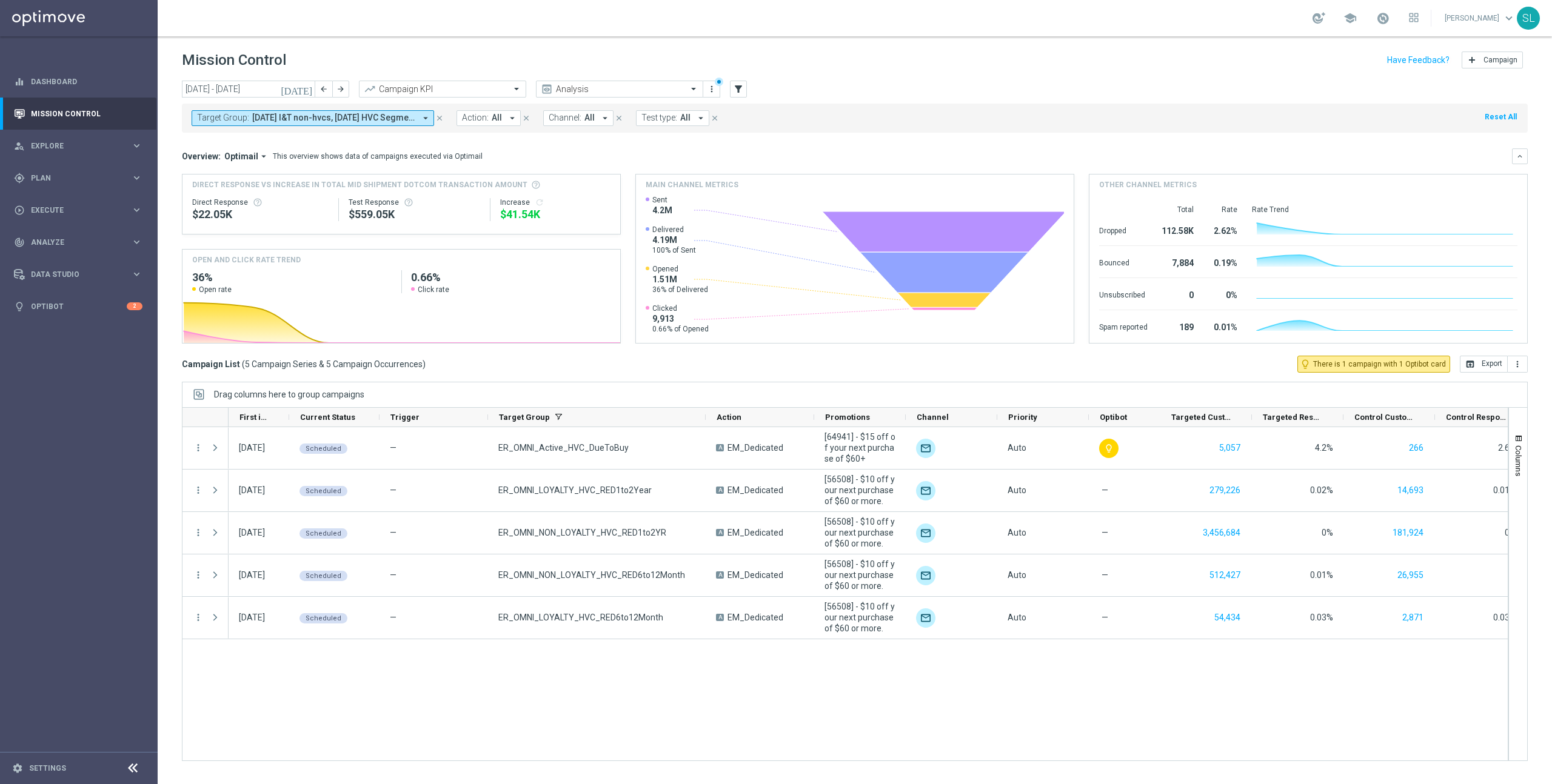
drag, startPoint x: 269, startPoint y: 111, endPoint x: 279, endPoint y: 113, distance: 10.2
click at [269, 111] on button "Target Group: [DATE] I&T non-hvcs, [DATE] HVC Segmented, [DATE] 50% BIP I&T HVC…" at bounding box center [313, 118] width 242 height 16
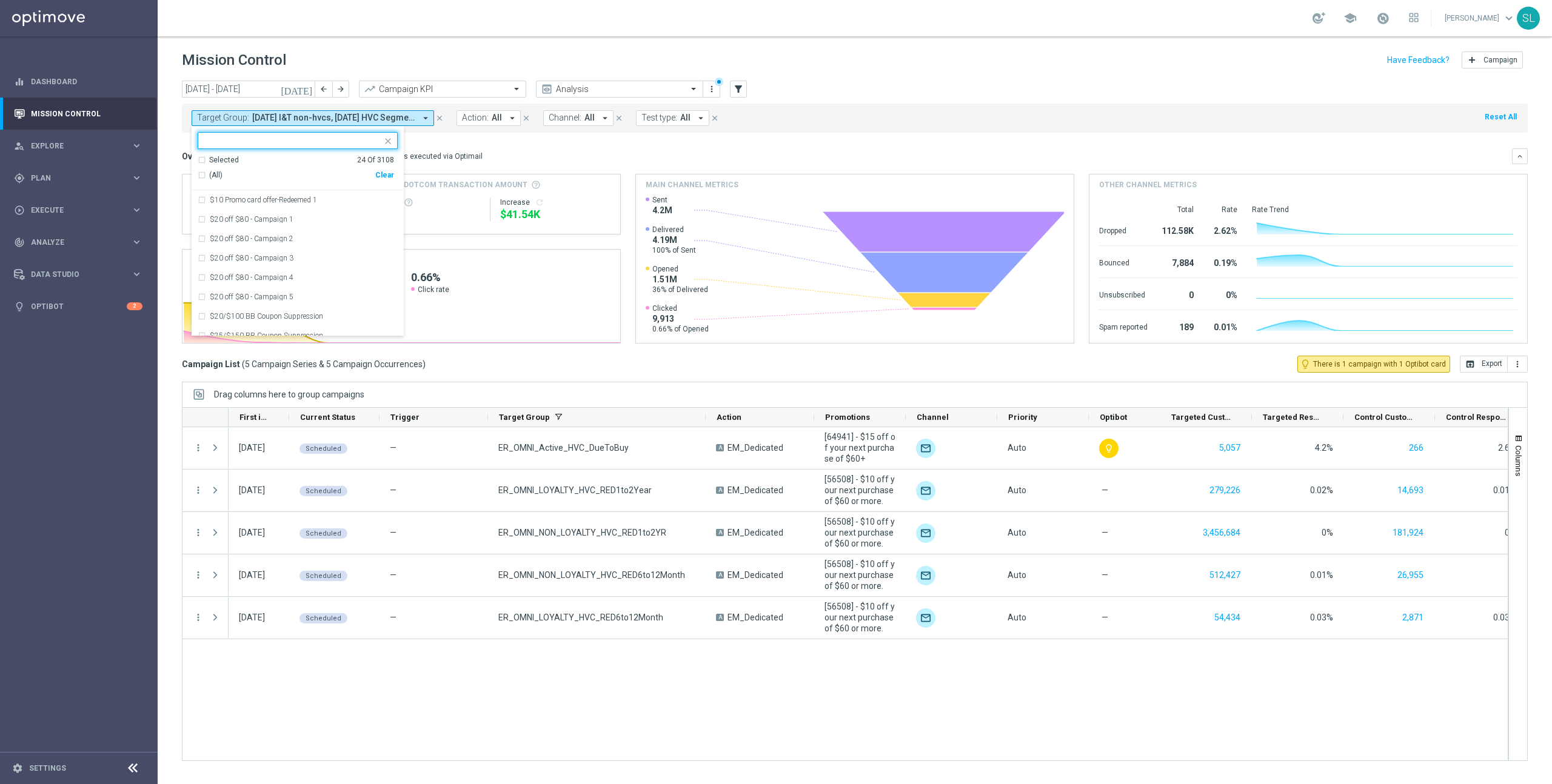
drag, startPoint x: 387, startPoint y: 175, endPoint x: 300, endPoint y: 139, distance: 94.2
click at [0, 0] on div "Clear" at bounding box center [0, 0] width 0 height 0
click at [268, 140] on input "text" at bounding box center [292, 140] width 177 height 10
type input "riskofchurn"
click at [253, 178] on span "(All Search Results)" at bounding box center [242, 175] width 67 height 10
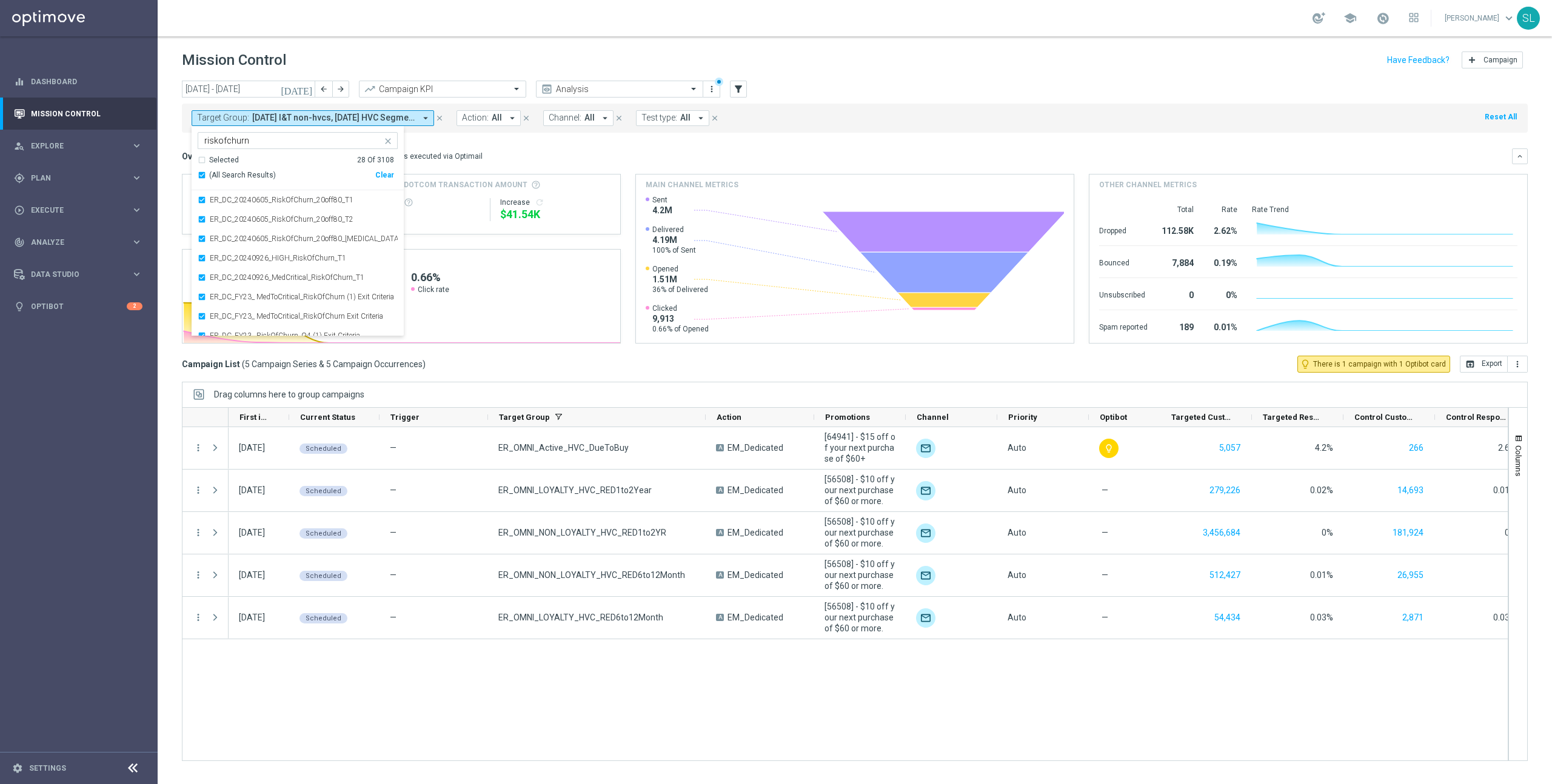
click at [1161, 124] on div "Target Group: [DATE] I&T non-hvcs, [DATE] HVC Segmented, [DATE] 50% BIP I&T HVC…" at bounding box center [855, 118] width 1346 height 29
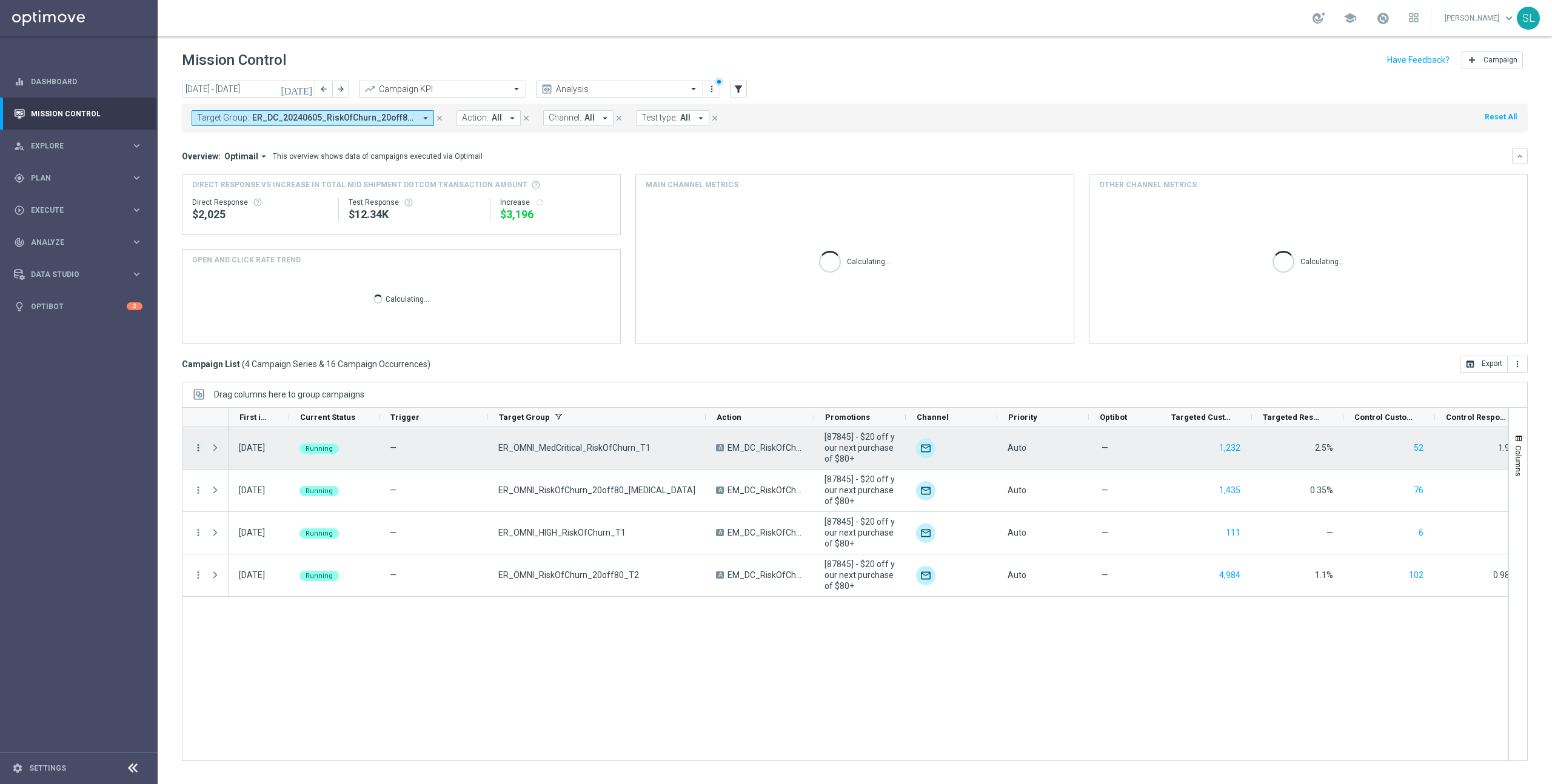
click at [198, 449] on icon "more_vert" at bounding box center [198, 448] width 11 height 11
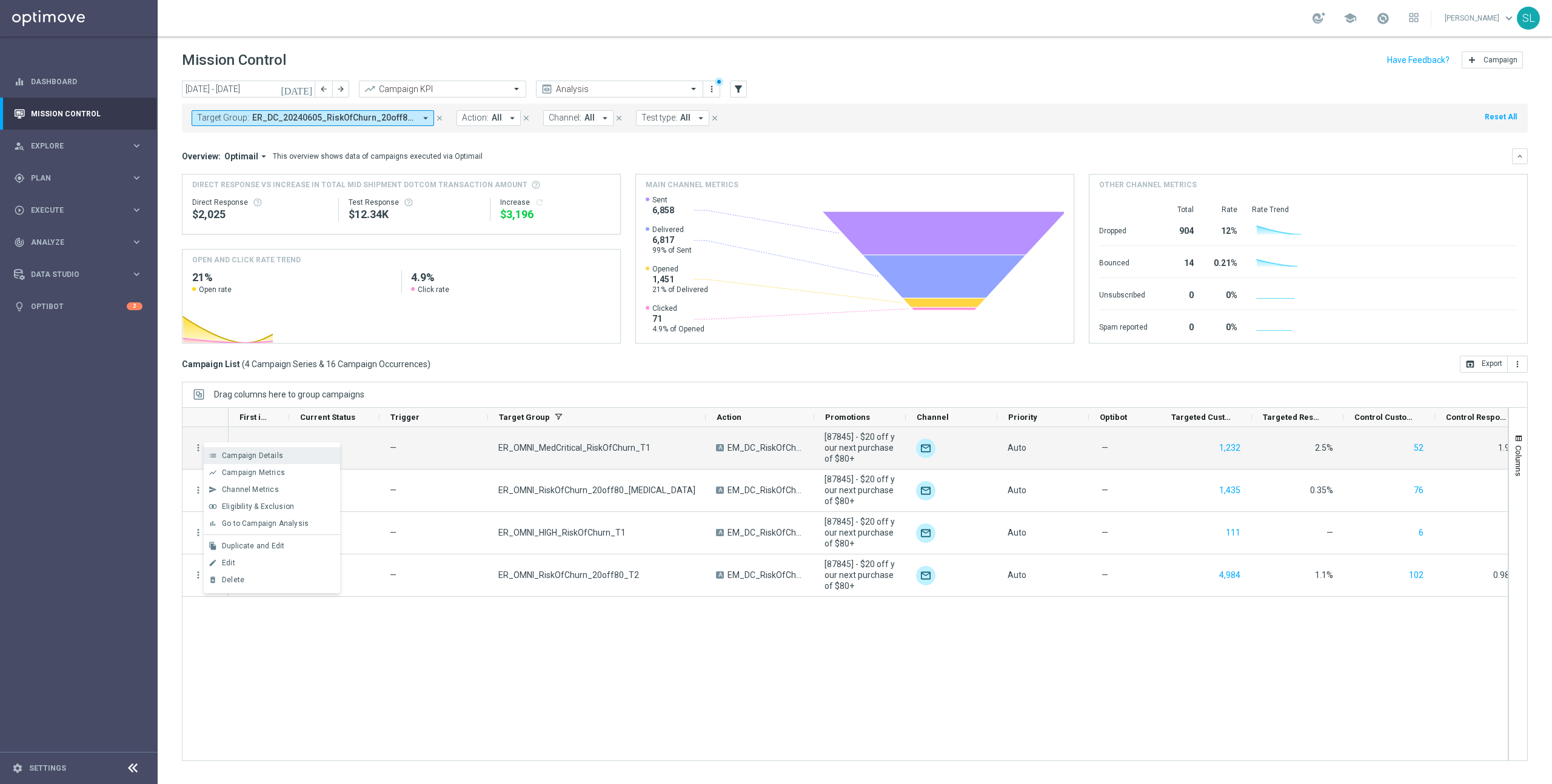
click at [220, 452] on div "list" at bounding box center [213, 455] width 18 height 8
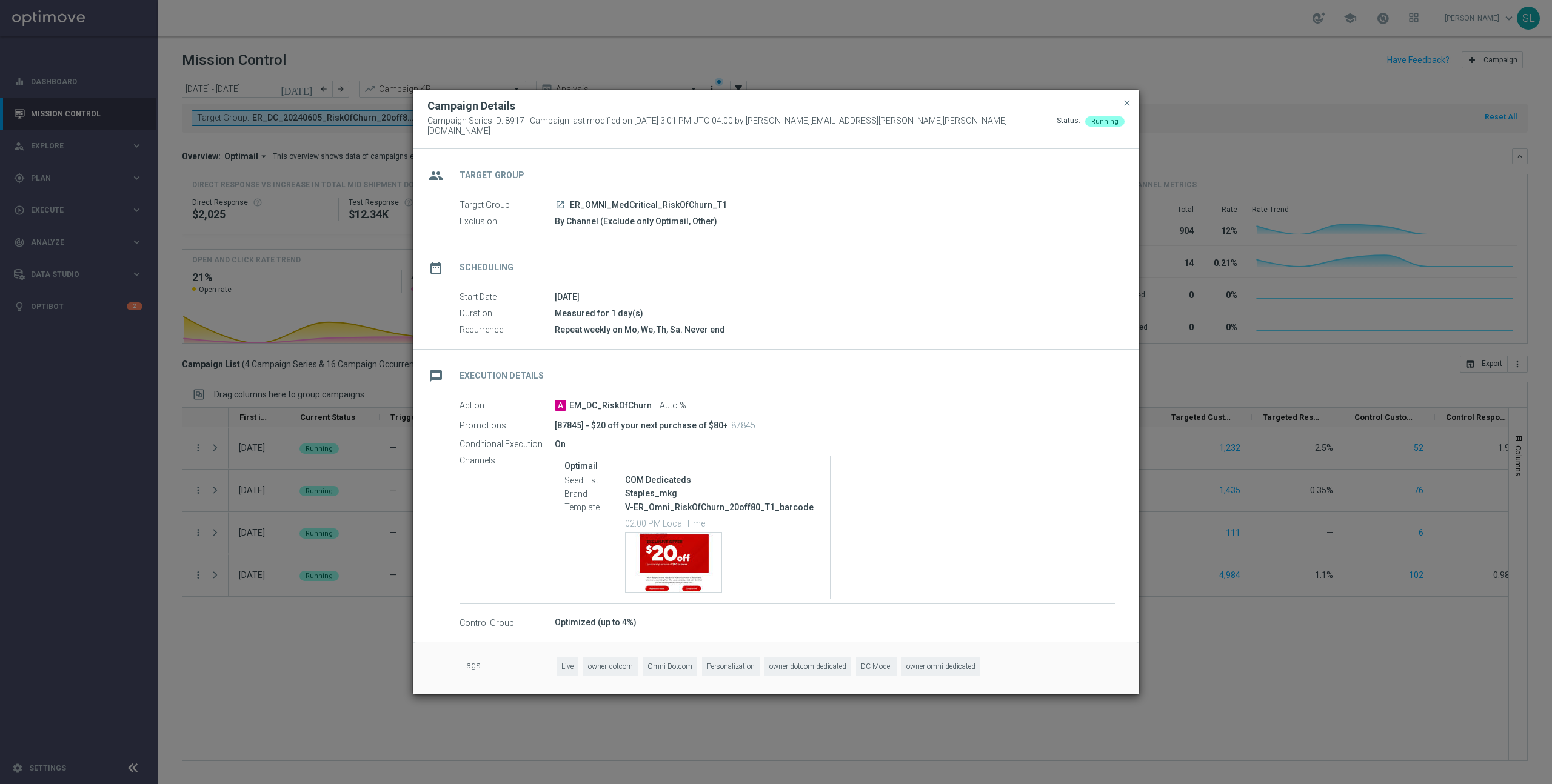
click at [560, 200] on icon "launch" at bounding box center [560, 205] width 10 height 10
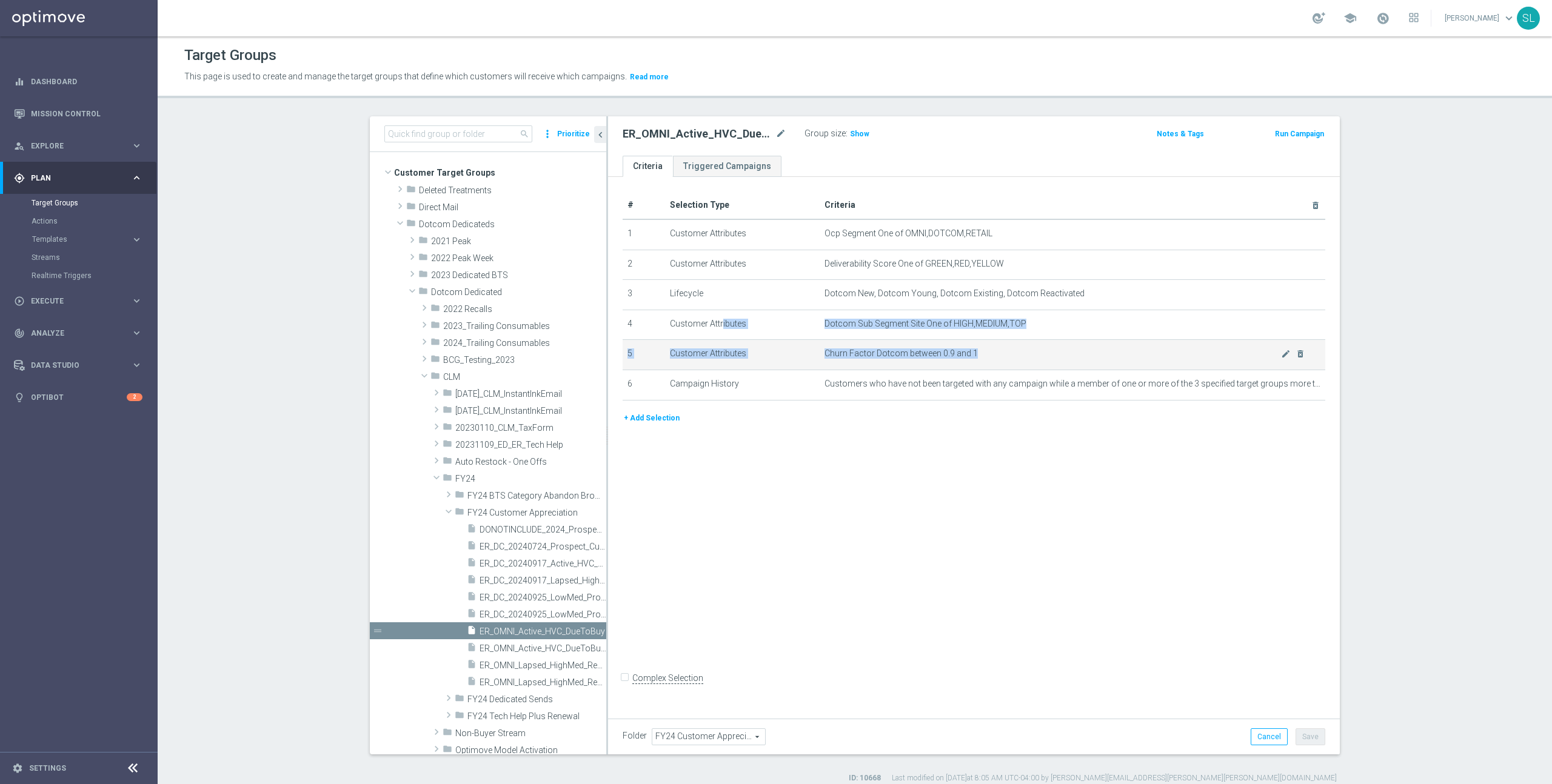
drag, startPoint x: 690, startPoint y: 319, endPoint x: 1182, endPoint y: 353, distance: 493.2
click at [1182, 353] on tbody "1 Customer Attributes Ocp Segment One of OMNI,DOTCOM,RETAIL mode_edit delete_fo…" at bounding box center [973, 309] width 703 height 181
drag, startPoint x: 1024, startPoint y: 324, endPoint x: 1018, endPoint y: 326, distance: 6.3
click at [1024, 324] on span "Dotcom Sub Segment Site One of HIGH,MEDIUM,TOP" at bounding box center [1052, 323] width 456 height 10
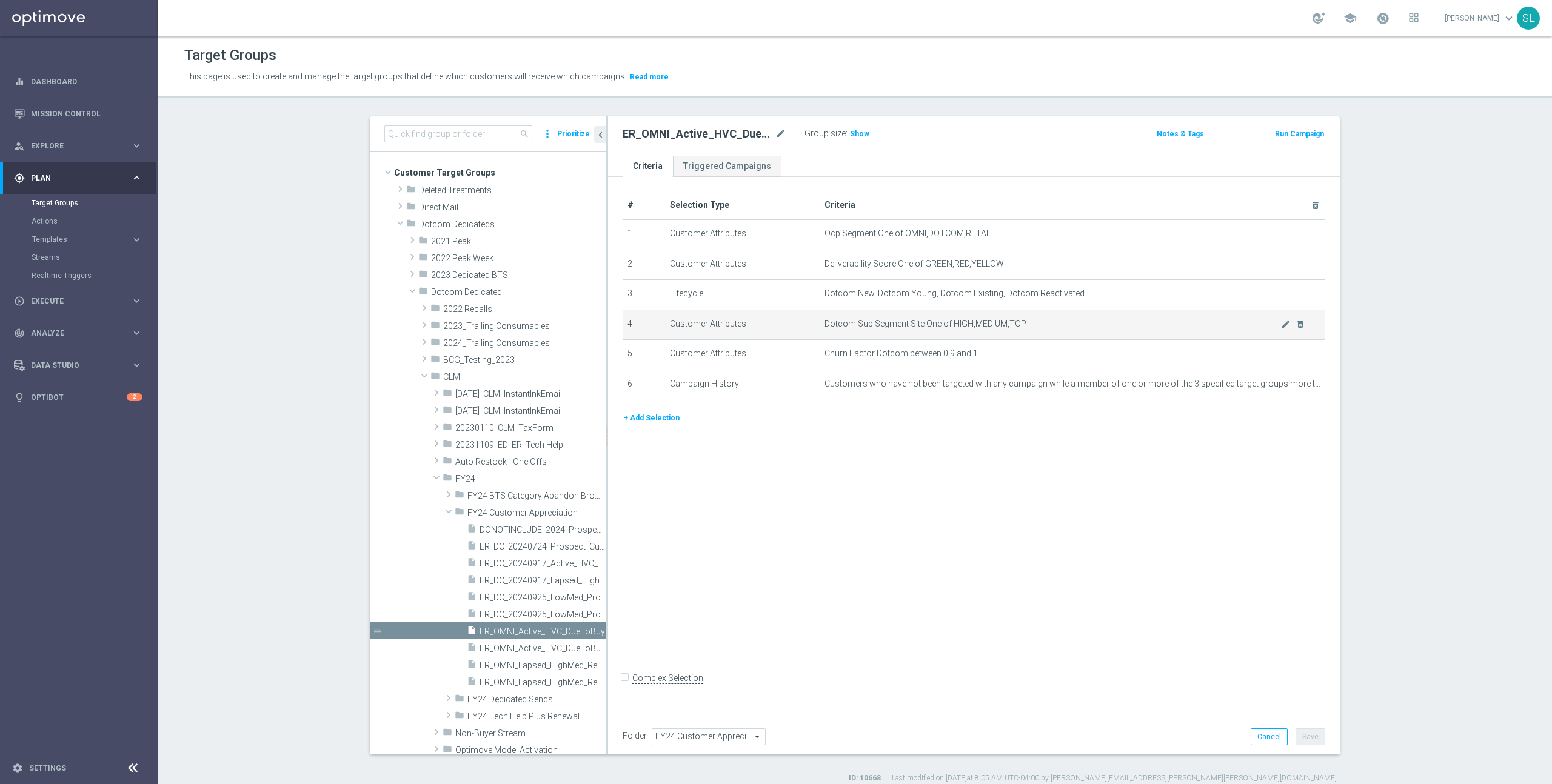
drag, startPoint x: 1076, startPoint y: 322, endPoint x: 697, endPoint y: 315, distance: 379.1
click at [633, 313] on tr "4 Customer Attributes Dotcom Sub Segment Site One of HIGH,MEDIUM,TOP mode_edit …" at bounding box center [973, 324] width 703 height 30
click at [1048, 326] on span "Dotcom Sub Segment Site One of HIGH,MEDIUM,TOP" at bounding box center [1052, 323] width 456 height 10
drag, startPoint x: 992, startPoint y: 326, endPoint x: 754, endPoint y: 320, distance: 238.1
click at [749, 321] on tr "4 Customer Attributes Dotcom Sub Segment Site One of HIGH,MEDIUM,TOP mode_edit …" at bounding box center [973, 324] width 703 height 30
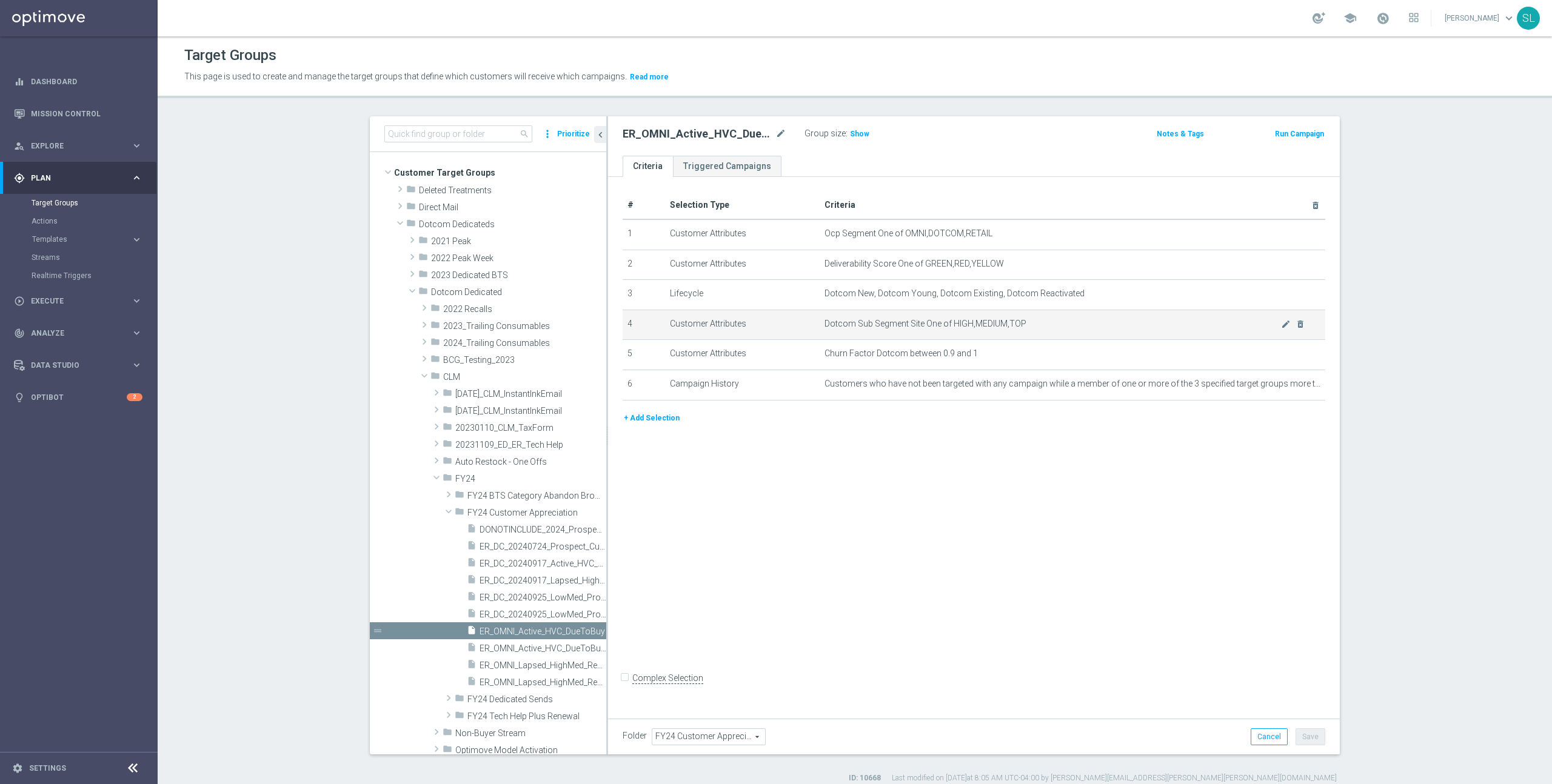
click at [1077, 329] on td "Dotcom Sub Segment Site One of HIGH,MEDIUM,TOP mode_edit delete_forever" at bounding box center [1073, 324] width 506 height 30
drag, startPoint x: 1032, startPoint y: 320, endPoint x: 747, endPoint y: 322, distance: 285.0
click at [747, 322] on tr "4 Customer Attributes Dotcom Sub Segment Site One of HIGH,MEDIUM,TOP mode_edit …" at bounding box center [973, 324] width 703 height 30
click at [674, 319] on td "Customer Attributes" at bounding box center [742, 324] width 154 height 30
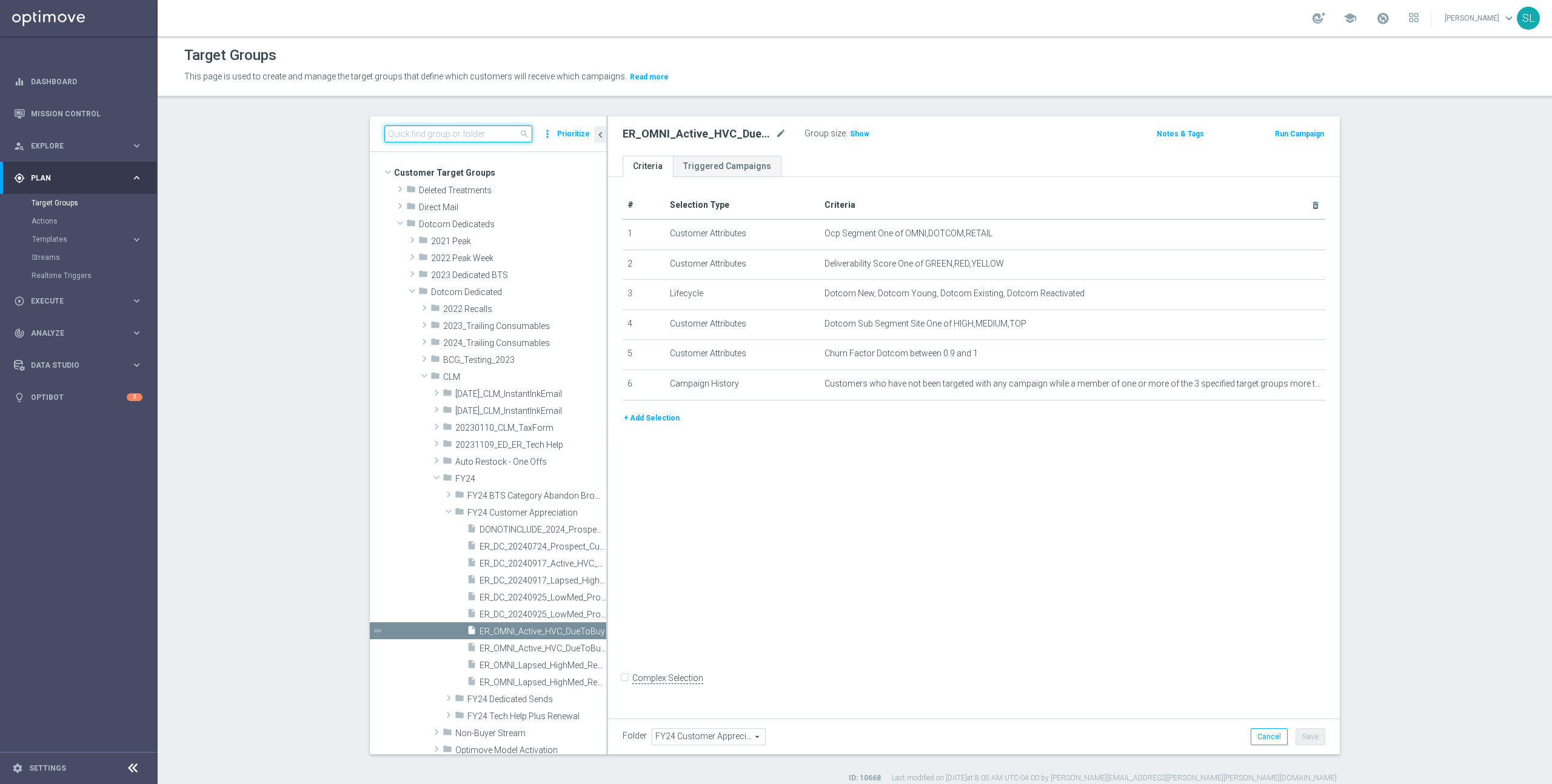
click at [434, 133] on input at bounding box center [458, 134] width 148 height 17
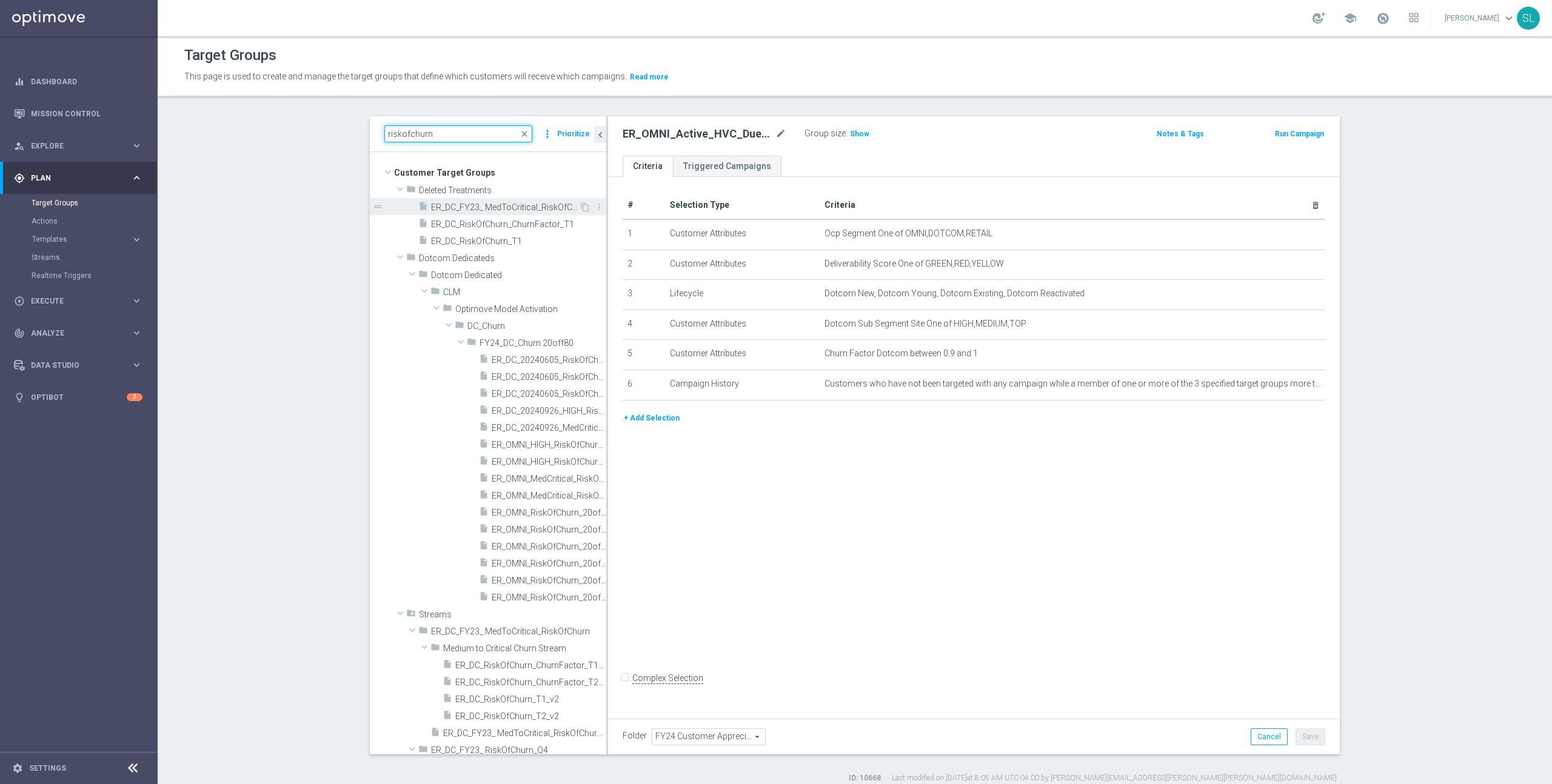
type input "riskofchurn"
click at [529, 206] on span "ER_DC_FY23_ MedToCritical_RiskOfChurn Exit Criteria" at bounding box center [504, 207] width 148 height 10
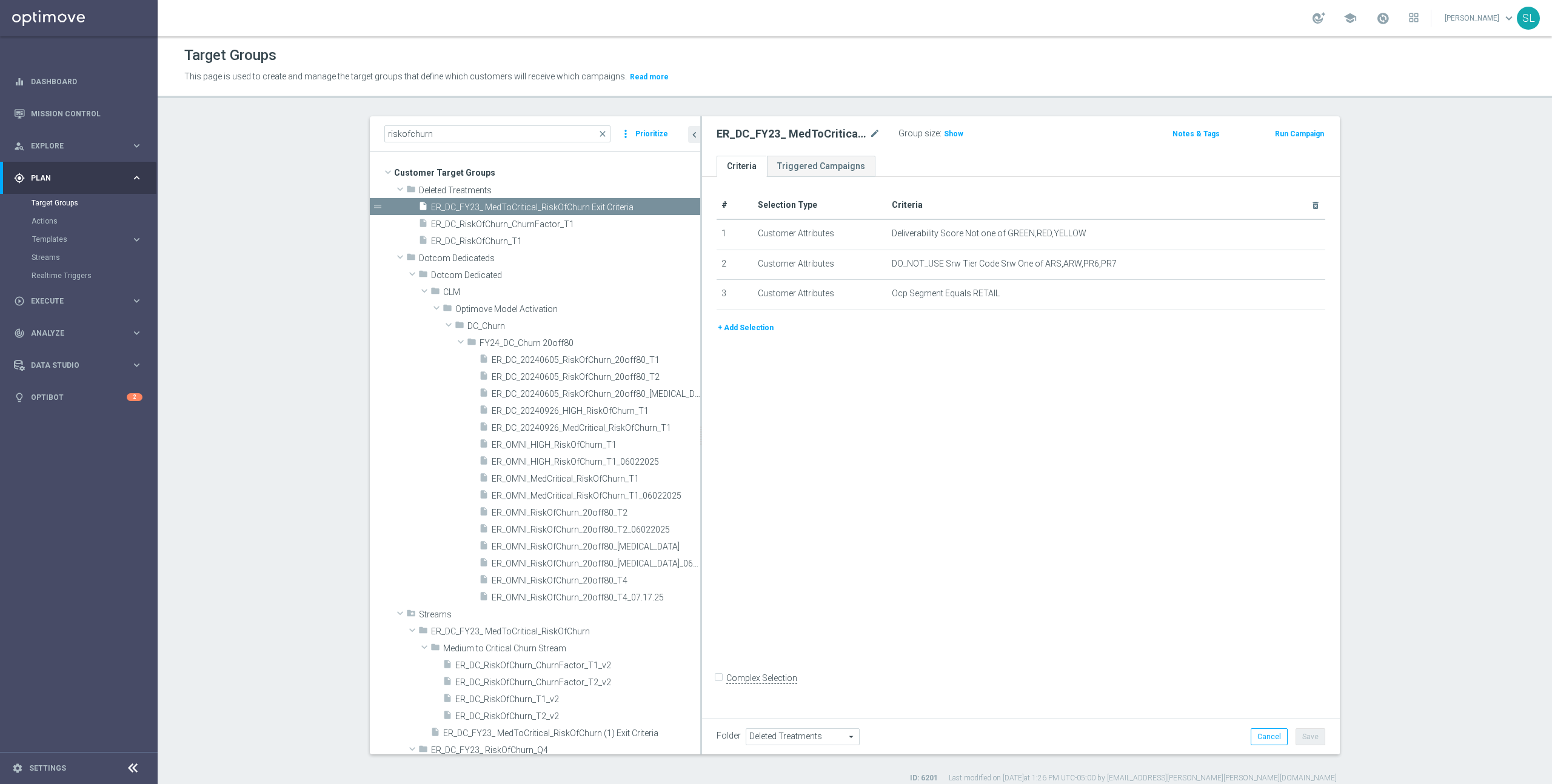
drag, startPoint x: 607, startPoint y: 343, endPoint x: 717, endPoint y: 347, distance: 110.1
click at [717, 347] on as-split "riskofchurn close more_vert Prioritize Customer Target Groups library_add creat…" at bounding box center [855, 435] width 970 height 638
click at [578, 361] on span "ER_DC_20240605_RiskOfChurn_20off80_T1" at bounding box center [580, 360] width 179 height 10
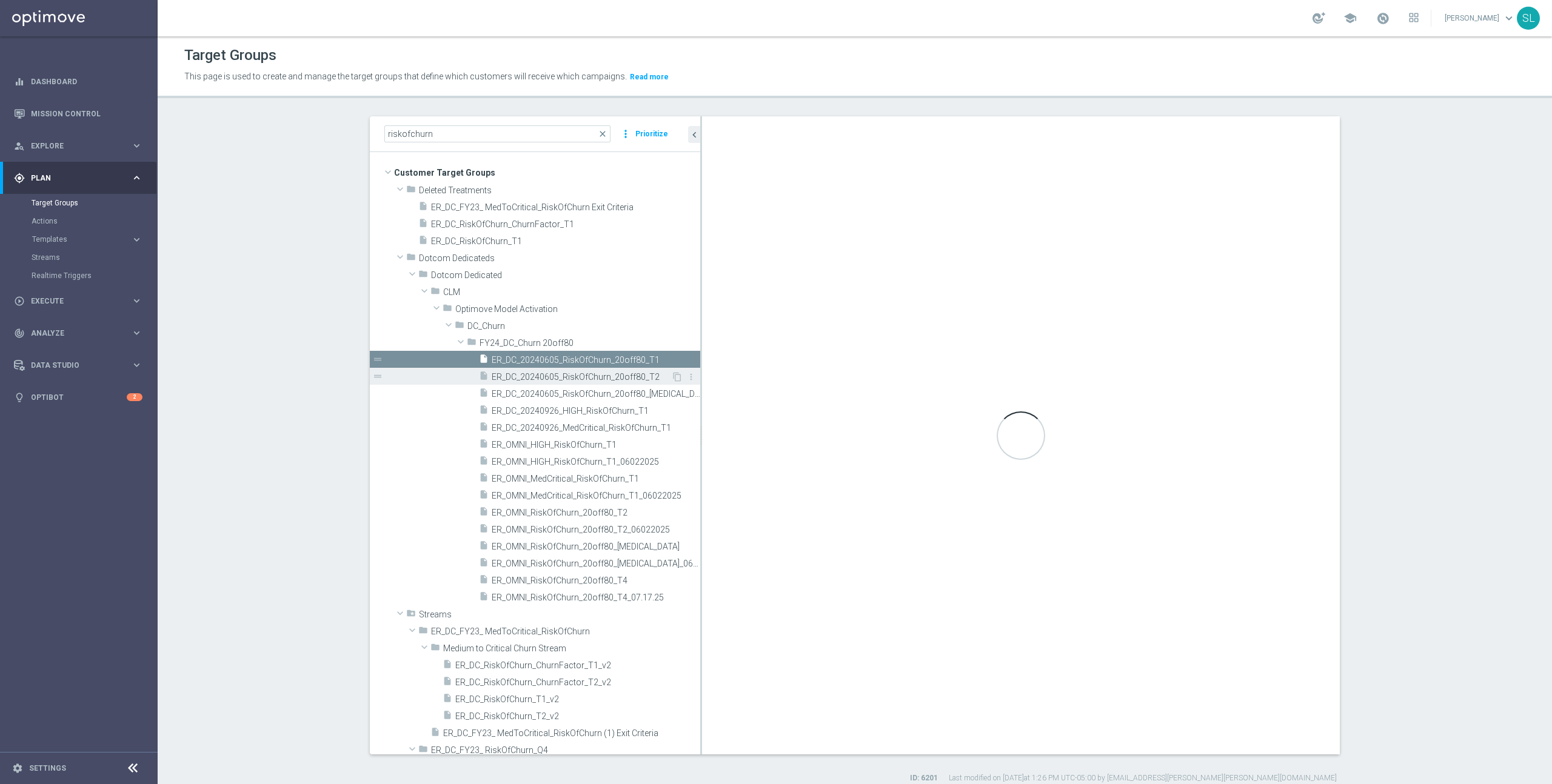
type input "FY24_DC_Churn 20off80"
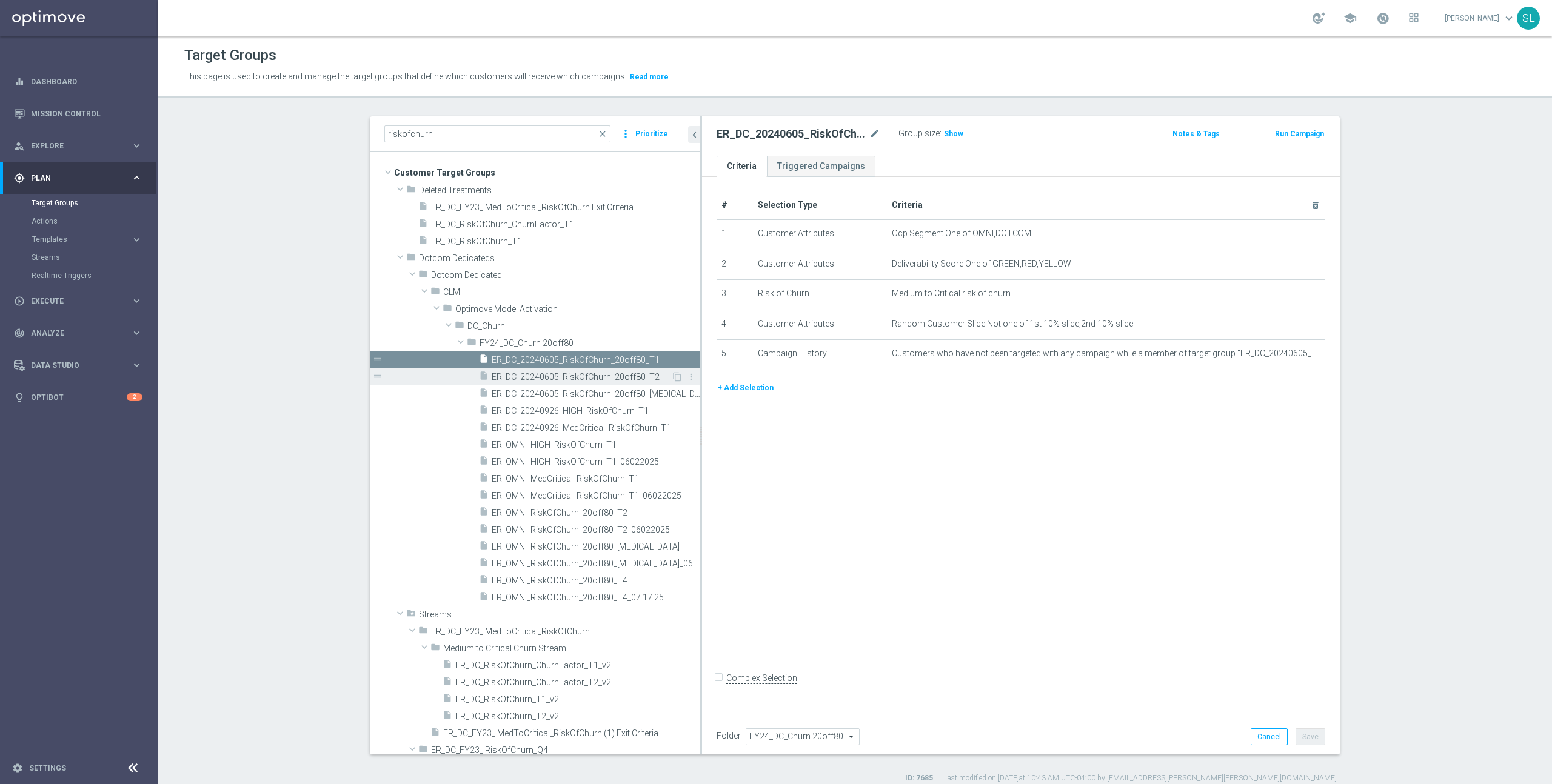
click at [580, 377] on span "ER_DC_20240605_RiskOfChurn_20off80_T2" at bounding box center [580, 376] width 179 height 10
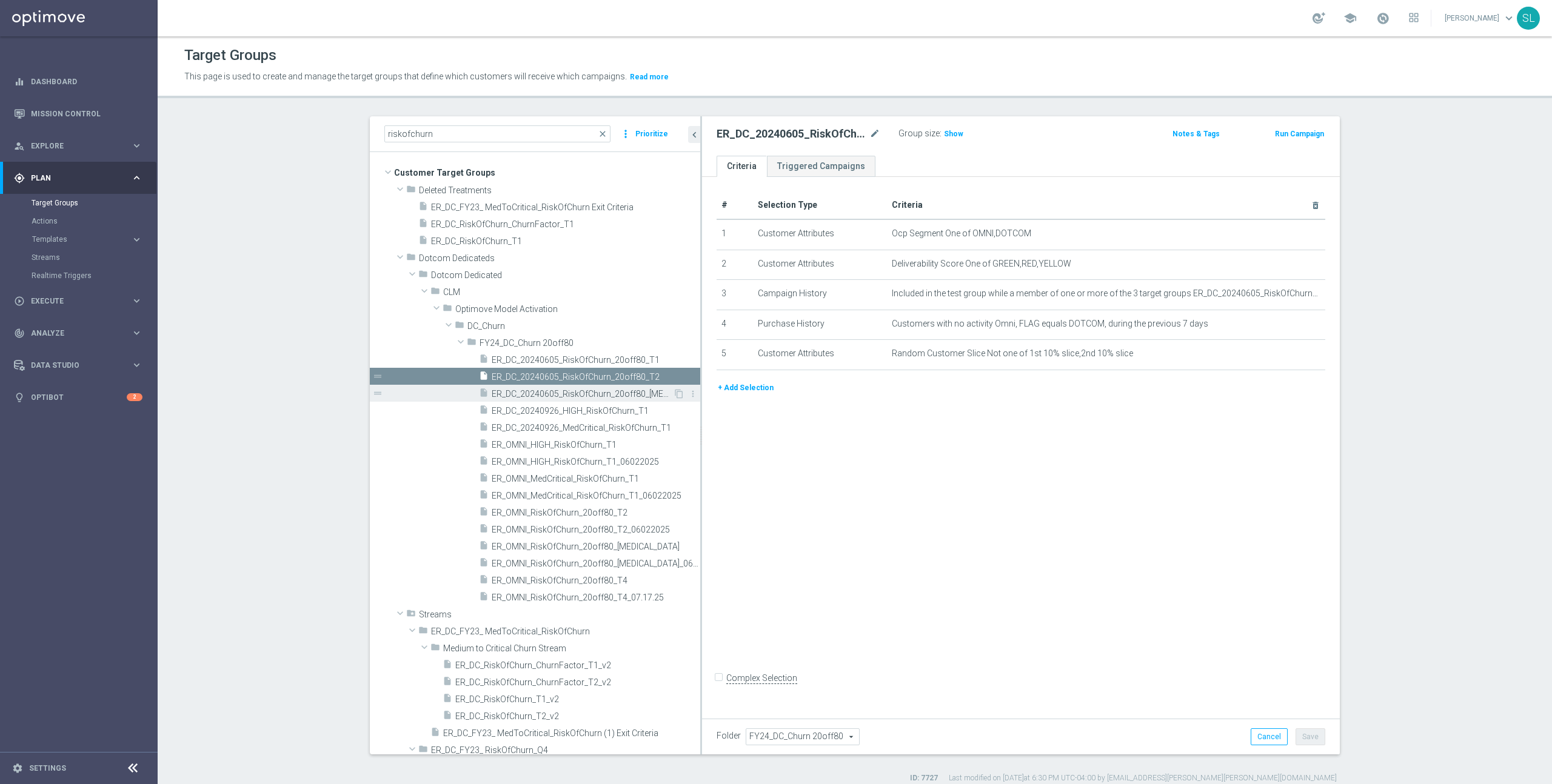
click at [580, 396] on span "ER_DC_20240605_RiskOfChurn_20off80_[MEDICAL_DATA]" at bounding box center [581, 394] width 181 height 10
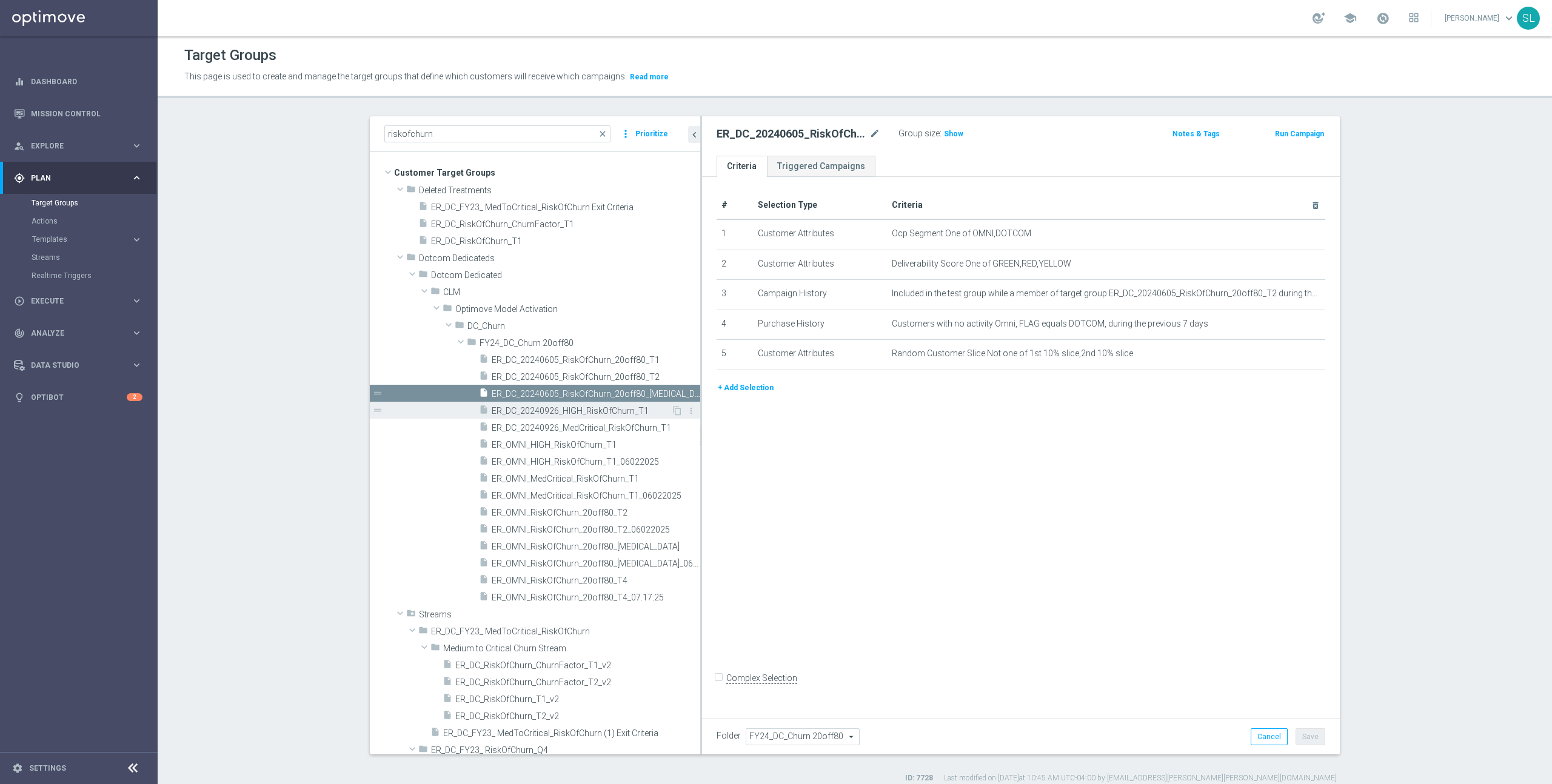
click at [584, 417] on div "insert_drive_file ER_DC_20240926_HIGH_RiskOfChurn_T1" at bounding box center [575, 410] width 192 height 17
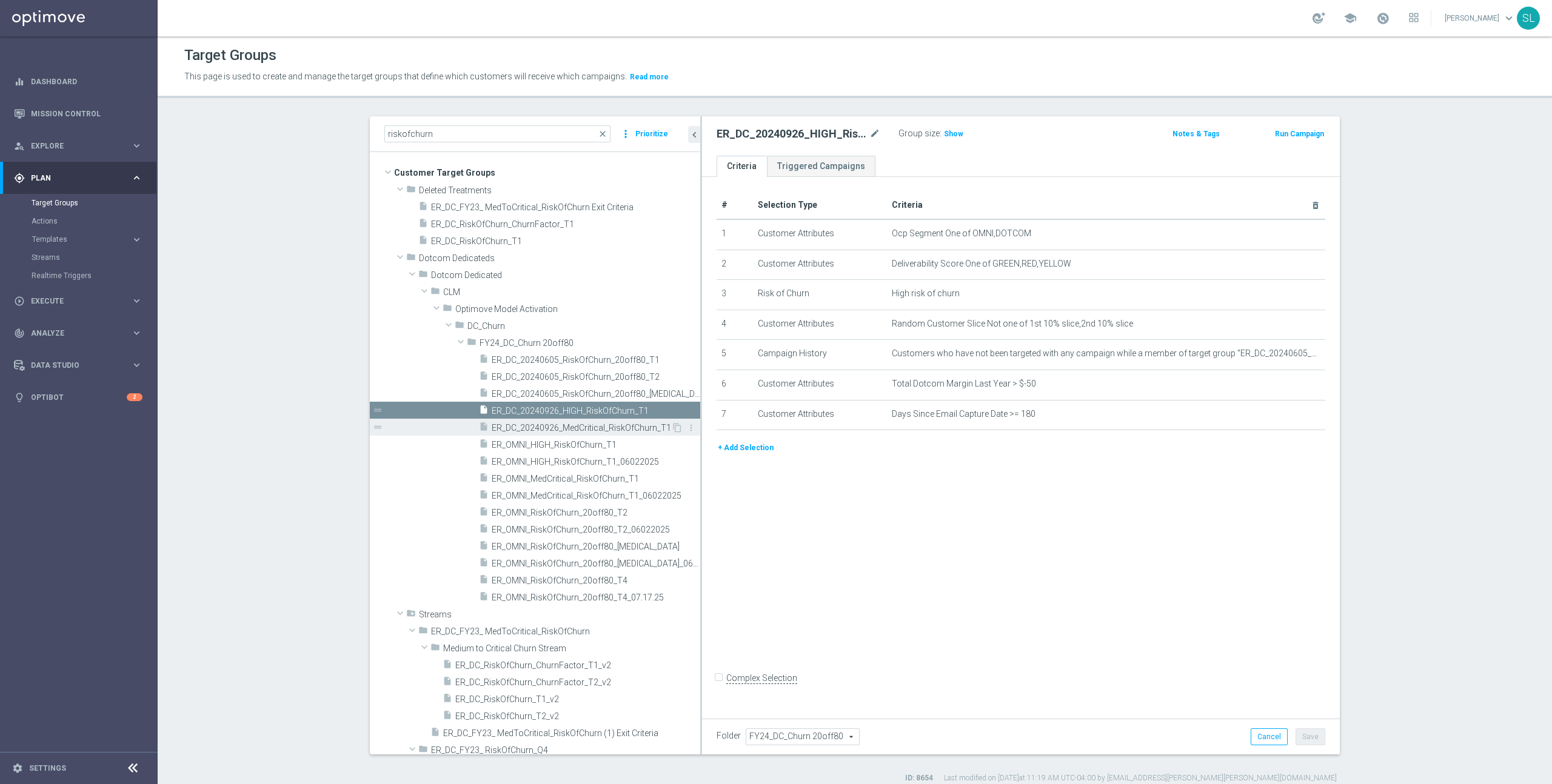
click at [586, 428] on span "ER_DC_20240926_MedCritical_RiskOfChurn_T1" at bounding box center [580, 428] width 179 height 10
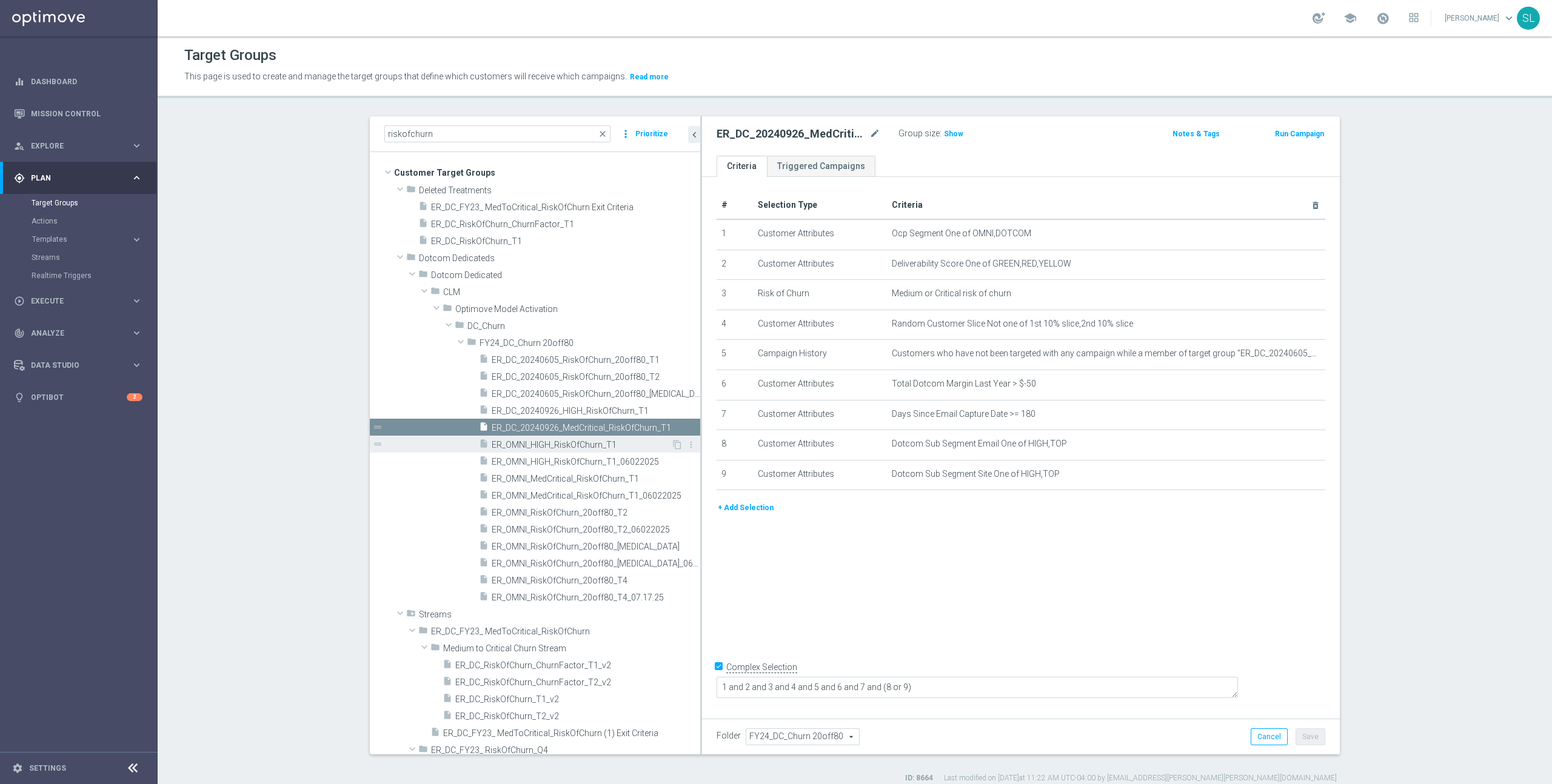
click at [586, 448] on span "ER_OMNI_HIGH_RiskOfChurn_T1" at bounding box center [580, 444] width 179 height 10
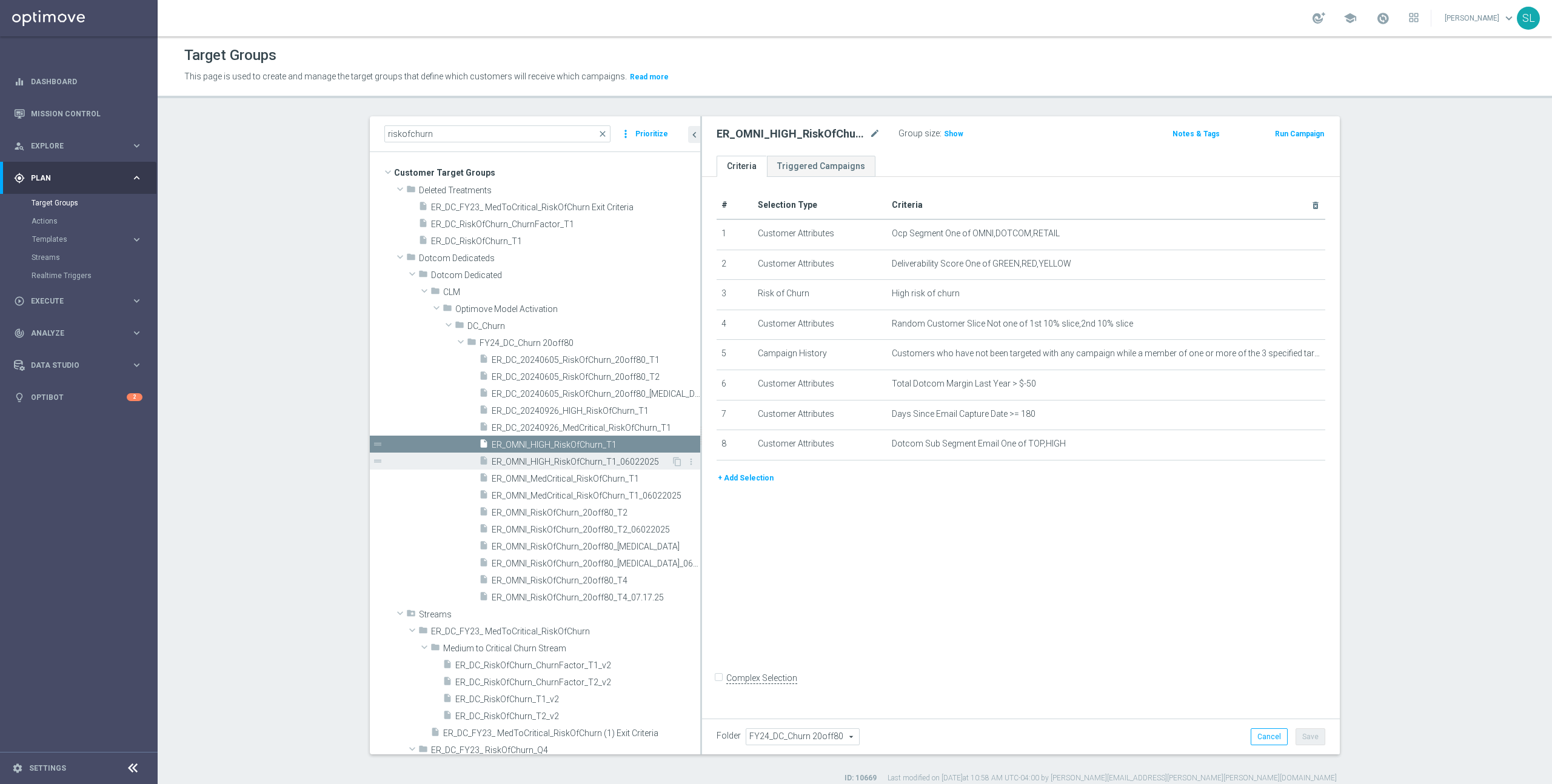
click at [588, 462] on span "ER_OMNI_HIGH_RiskOfChurn_T1_06022025" at bounding box center [580, 462] width 179 height 10
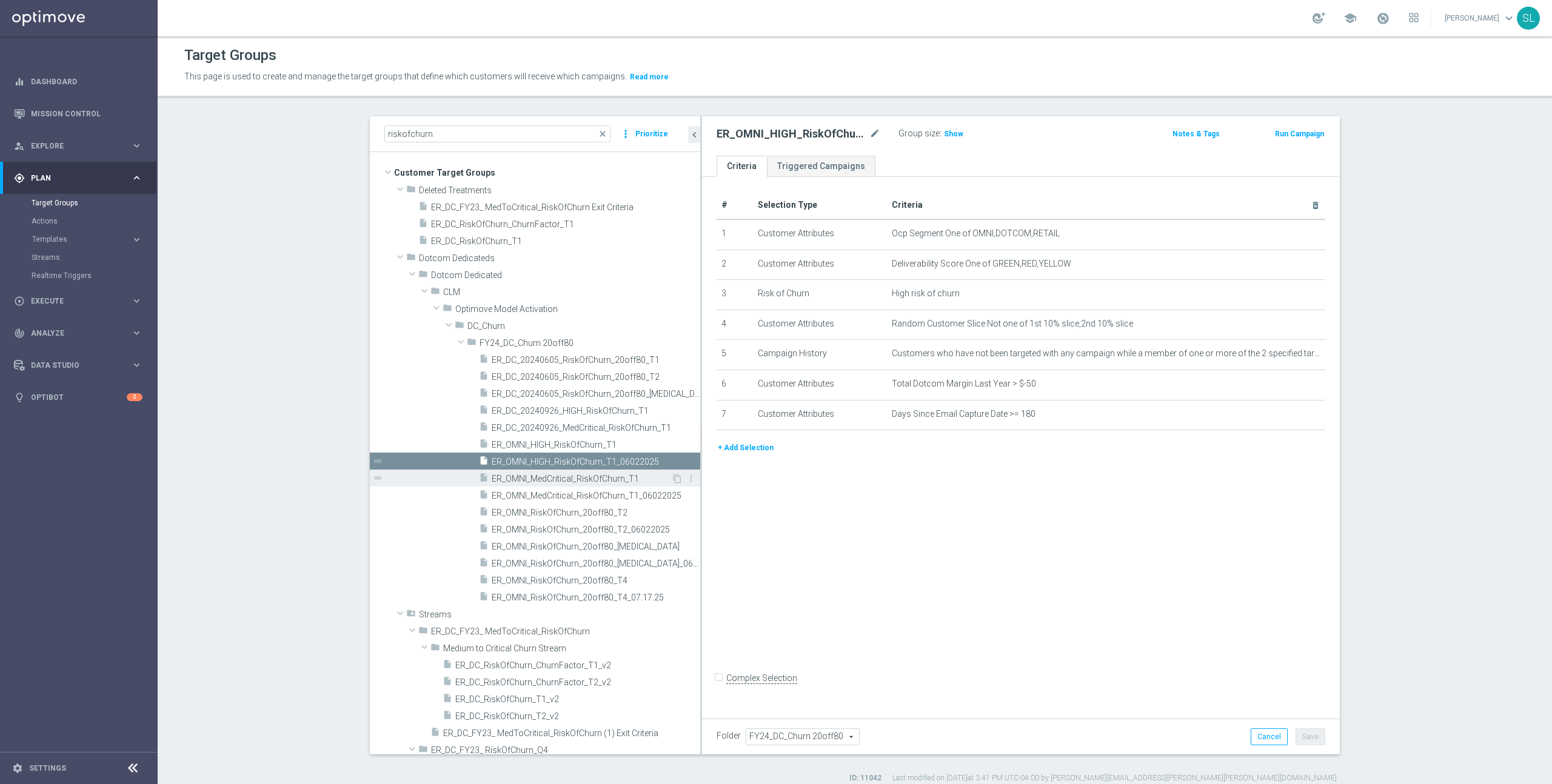
click at [588, 478] on span "ER_OMNI_MedCritical_RiskOfChurn_T1" at bounding box center [580, 478] width 179 height 10
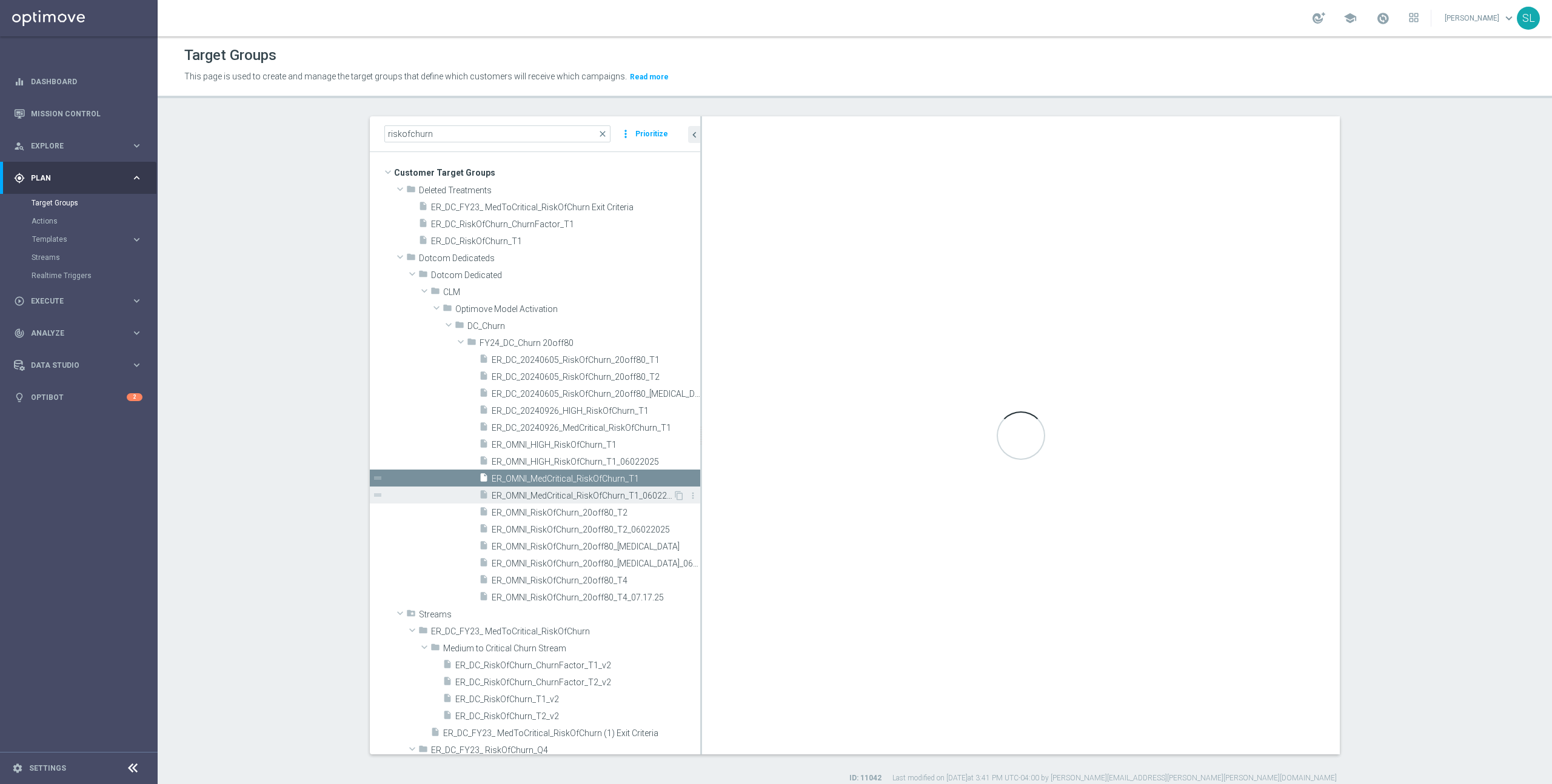
drag, startPoint x: 588, startPoint y: 497, endPoint x: 587, endPoint y: 489, distance: 8.1
click at [588, 497] on span "ER_OMNI_MedCritical_RiskOfChurn_T1_06022025" at bounding box center [581, 496] width 181 height 10
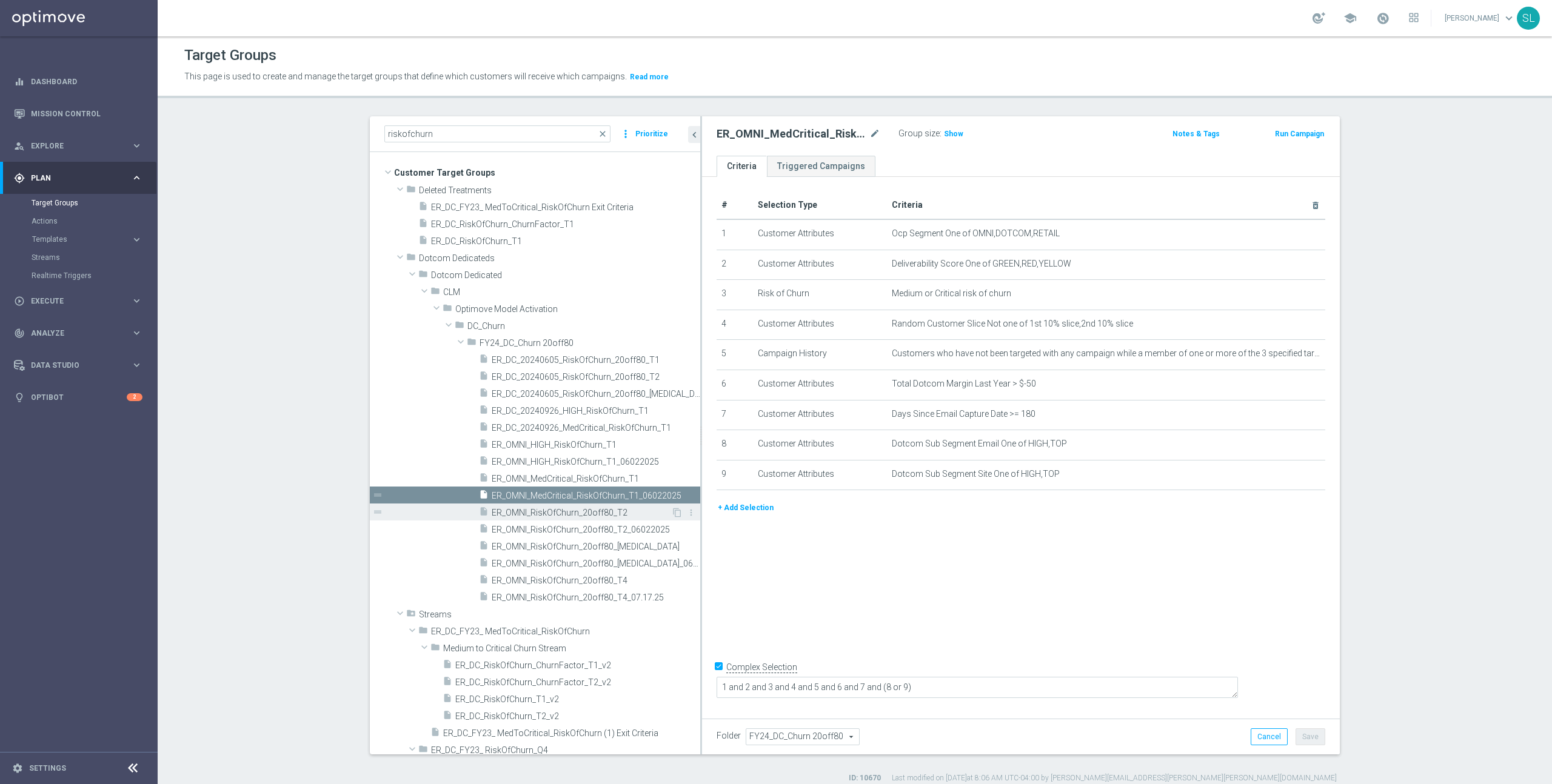
click at [582, 511] on span "ER_OMNI_RiskOfChurn_20off80_T2" at bounding box center [580, 512] width 179 height 10
checkbox input "false"
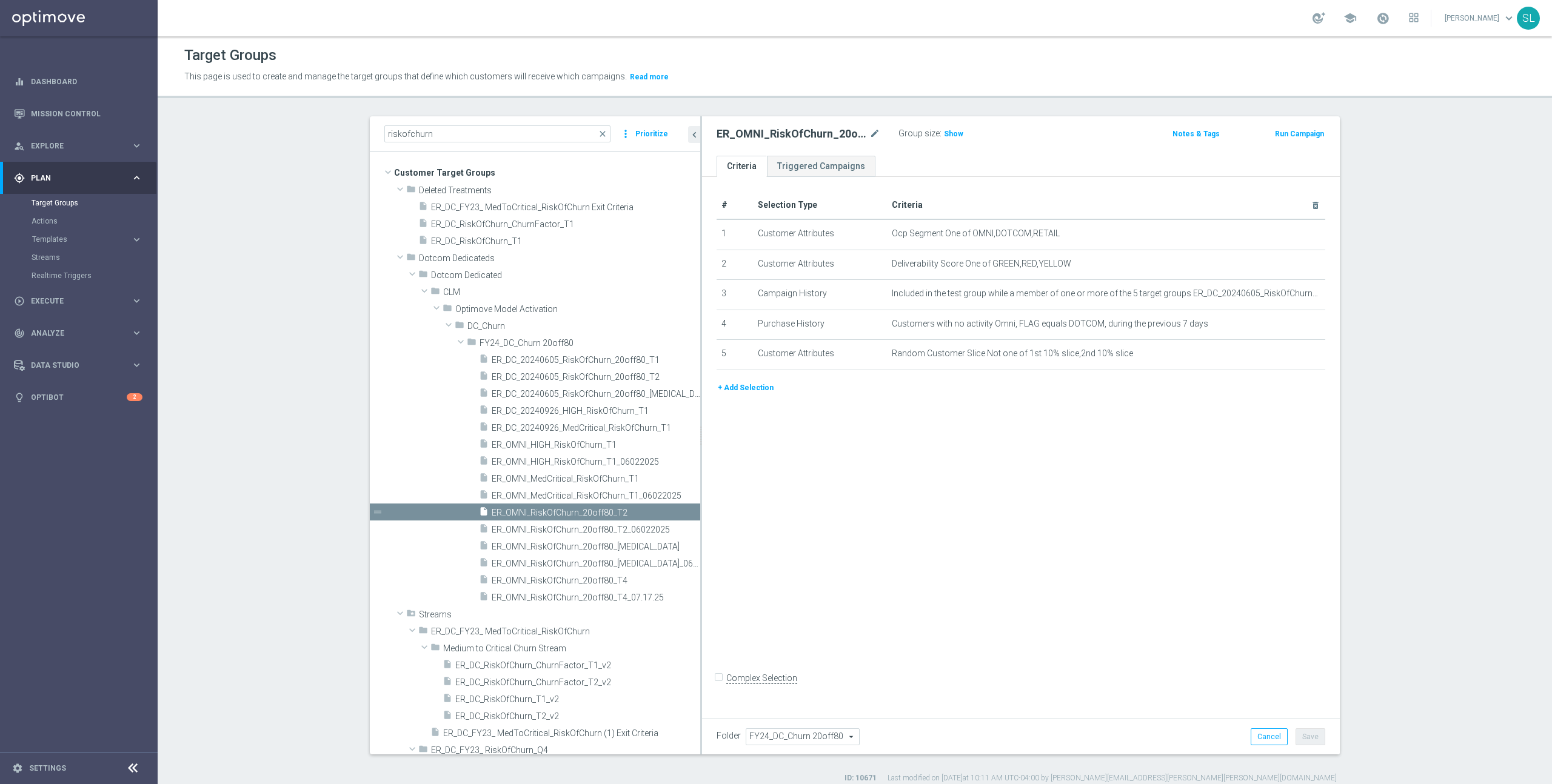
scroll to position [3, 0]
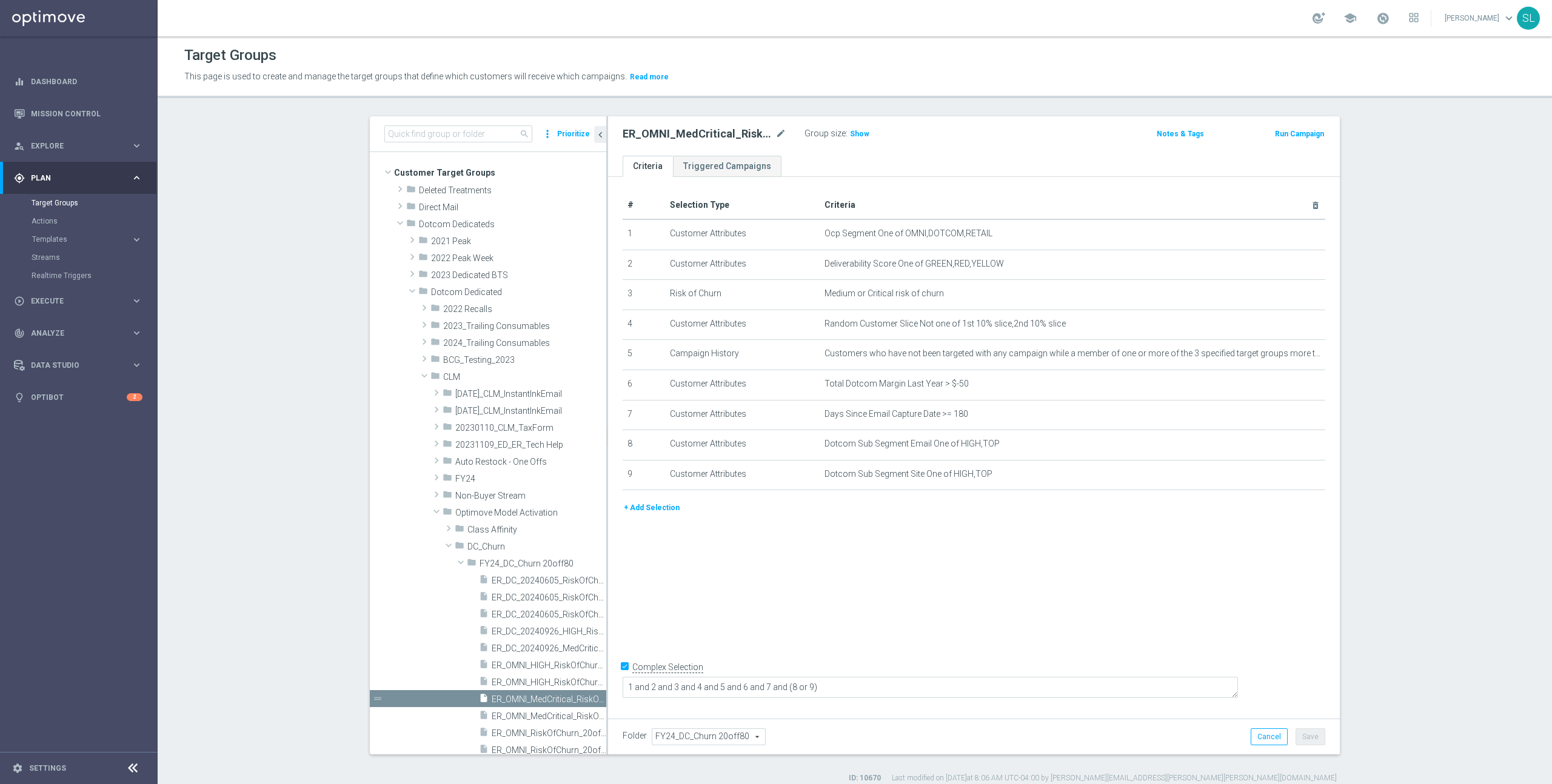
click at [984, 624] on div "# Selection Type Criteria delete_forever 1 Customer Attributes Ocp Segment One …" at bounding box center [973, 445] width 732 height 536
click at [461, 137] on input at bounding box center [458, 134] width 148 height 17
